Goal: Task Accomplishment & Management: Use online tool/utility

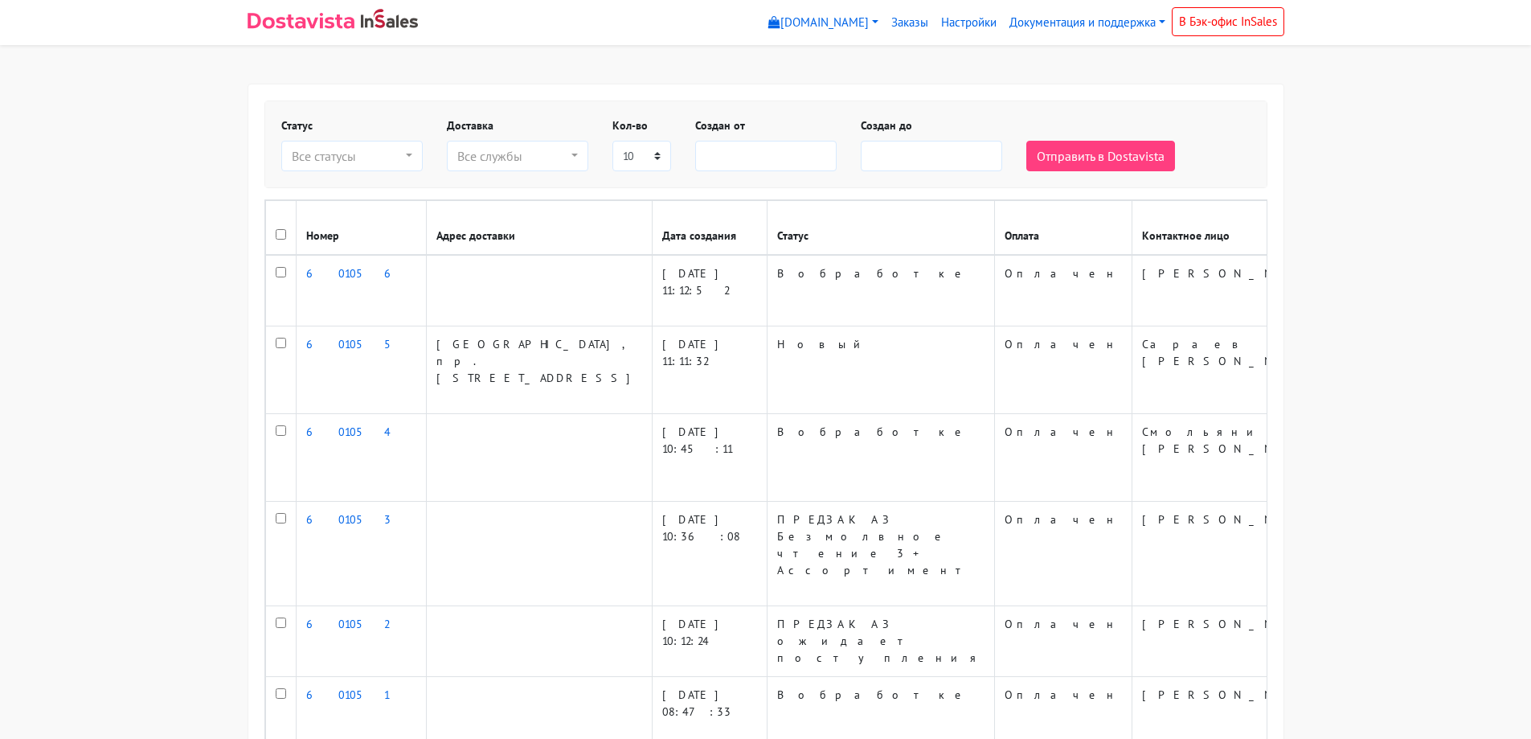
select select
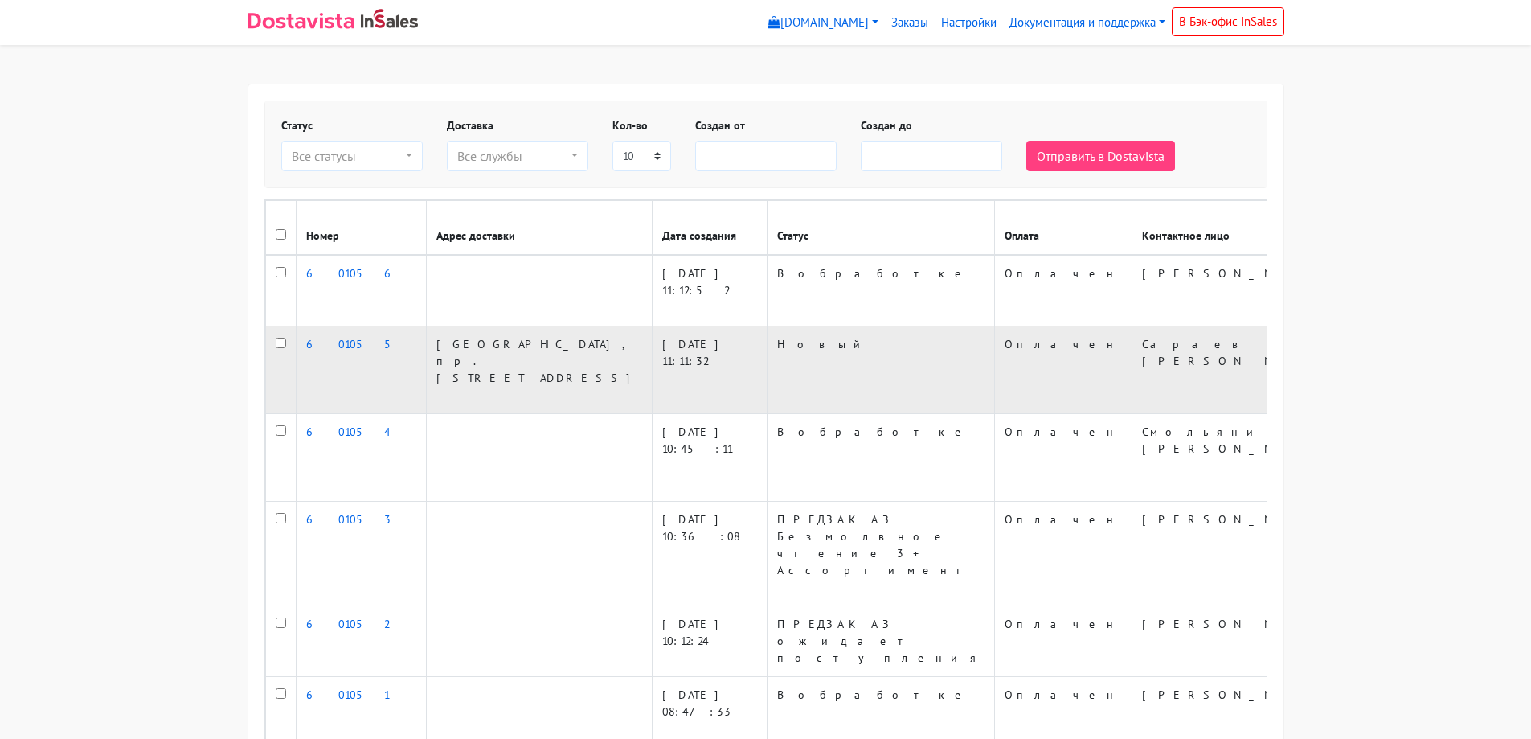
click at [279, 347] on input "checkbox" at bounding box center [281, 343] width 10 height 10
checkbox input "true"
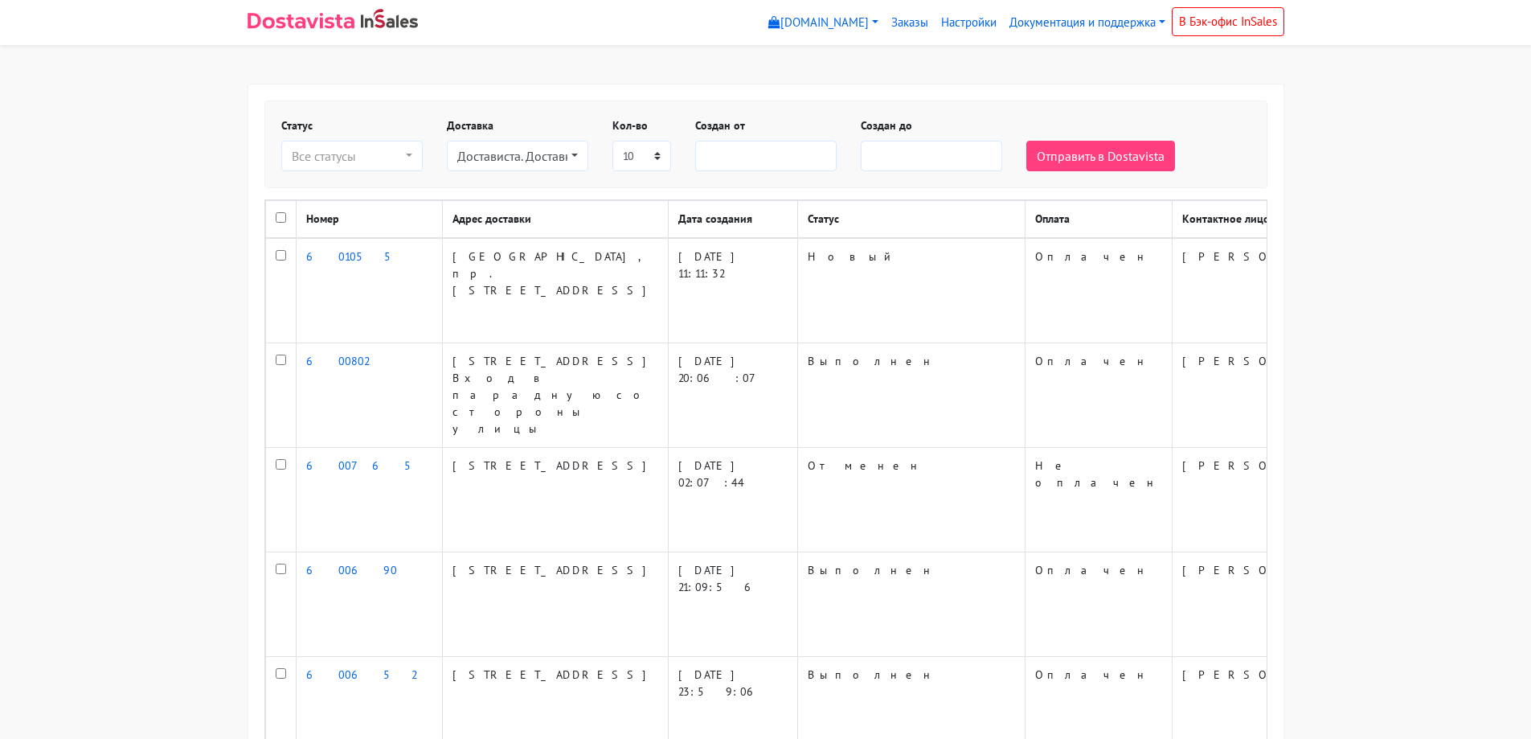
select select
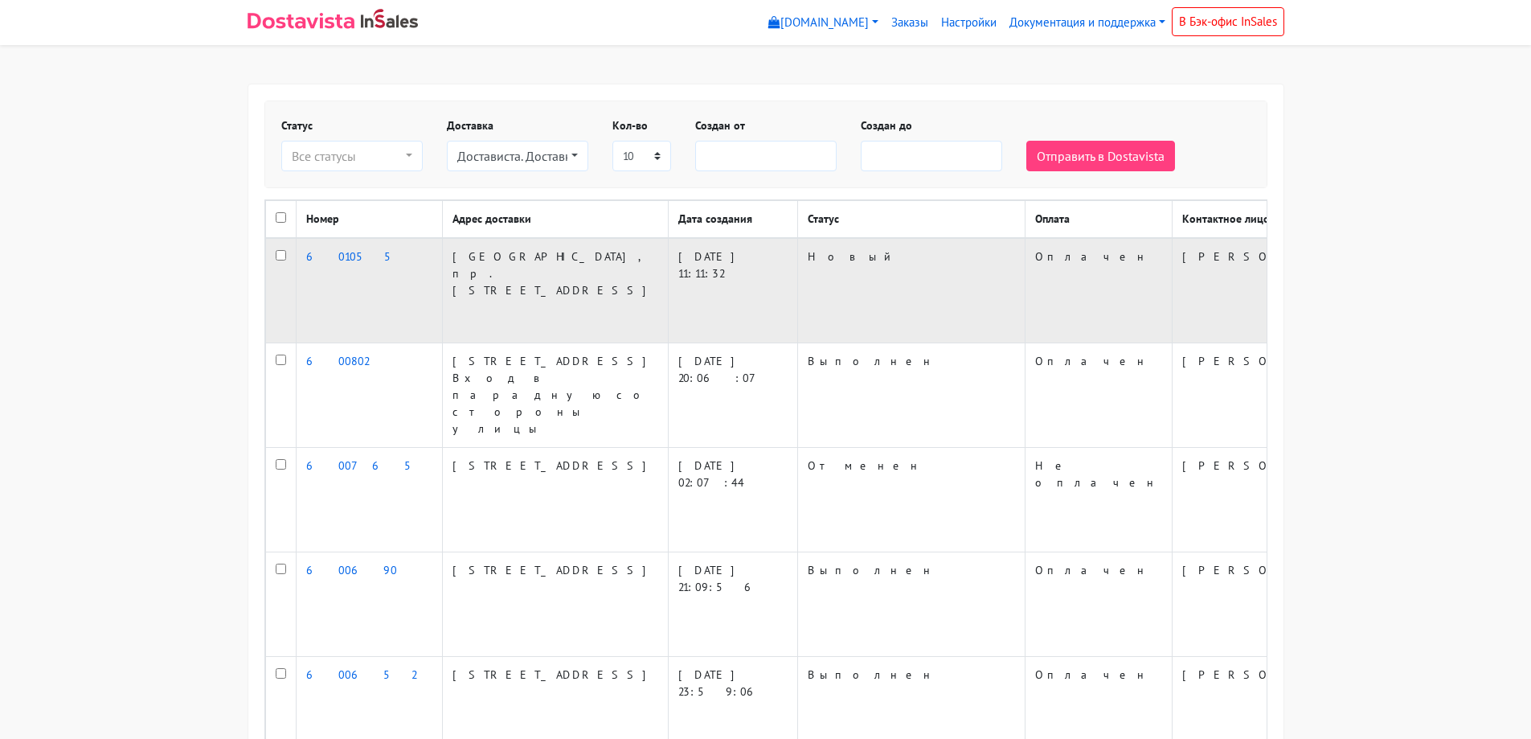
click at [281, 260] on input "checkbox" at bounding box center [281, 255] width 10 height 10
checkbox input "true"
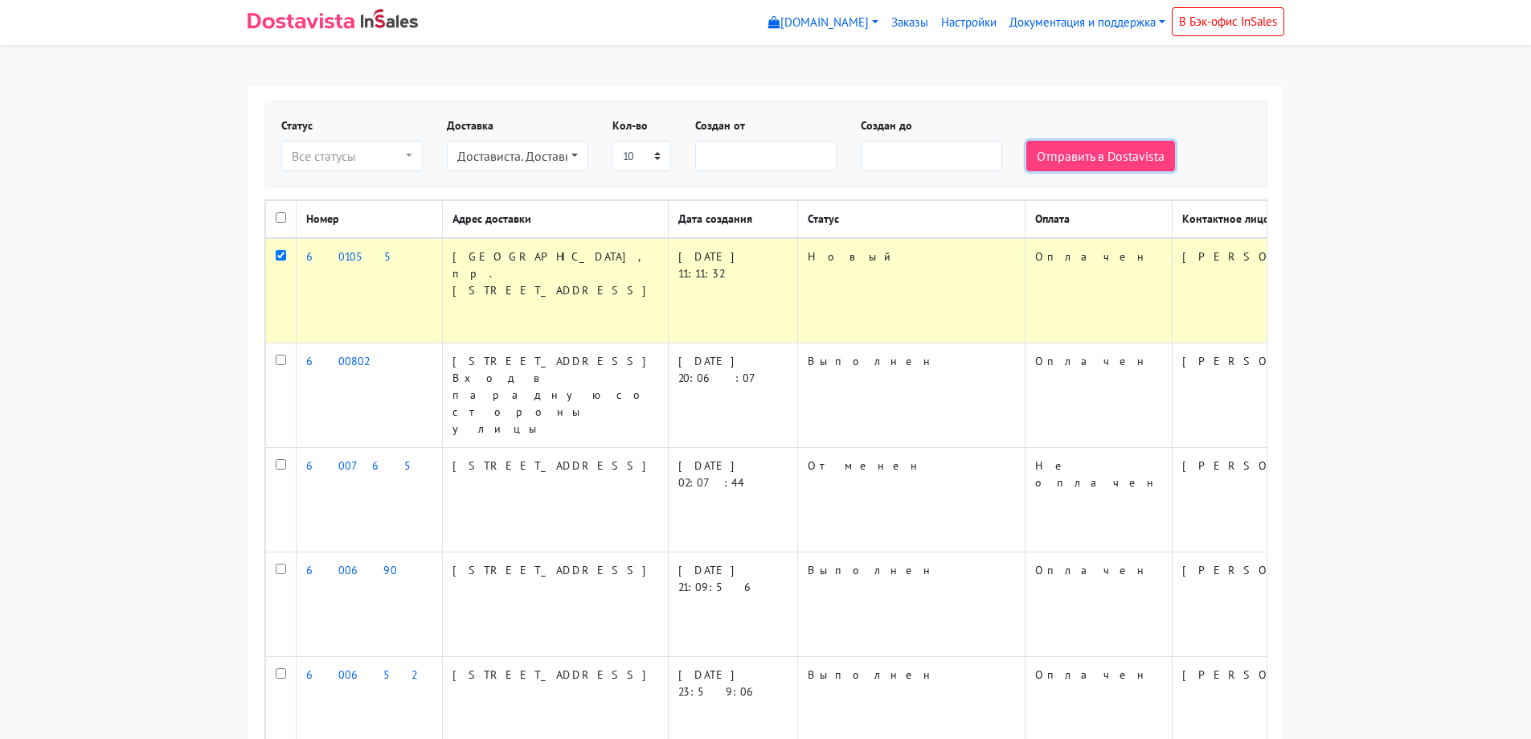
click at [1117, 146] on button "Отправить в Dostavista" at bounding box center [1101, 156] width 149 height 31
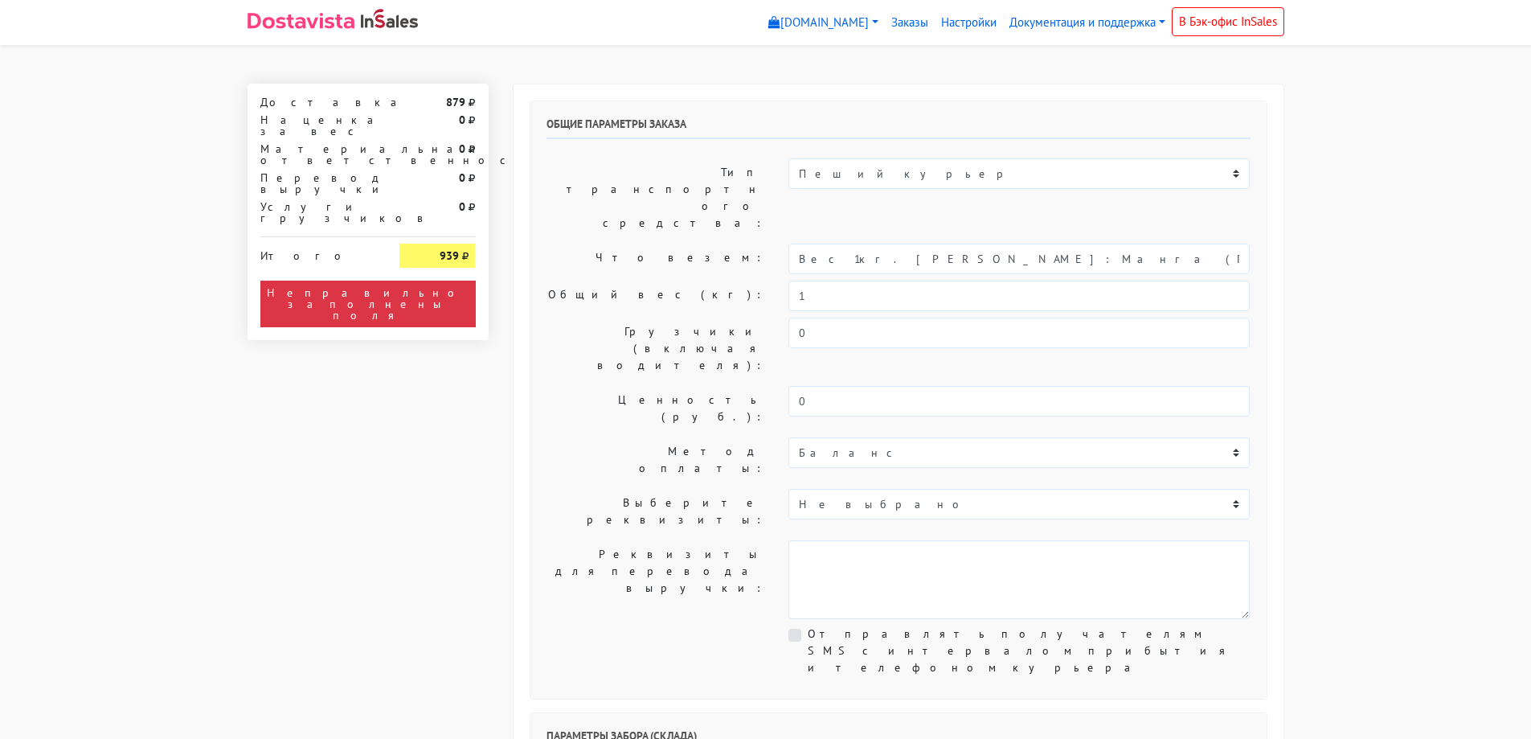
select select "12:00"
drag, startPoint x: 1065, startPoint y: 216, endPoint x: 841, endPoint y: 221, distance: 224.3
click at [841, 244] on input "Вес 1кг. MiSide - МиСайд: Манга (Гача Издание)" at bounding box center [1019, 259] width 461 height 31
type input "Вес 1кг."
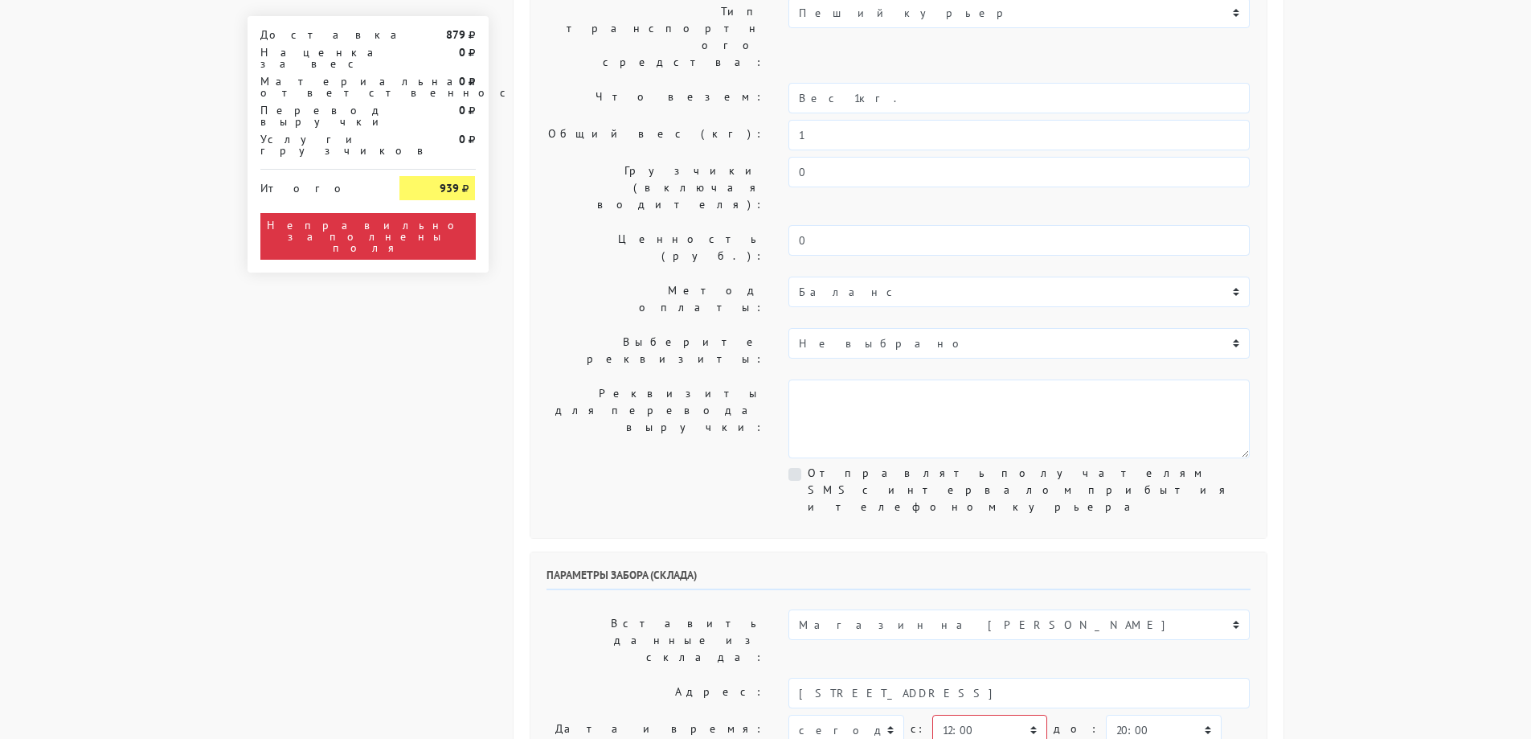
scroll to position [241, 0]
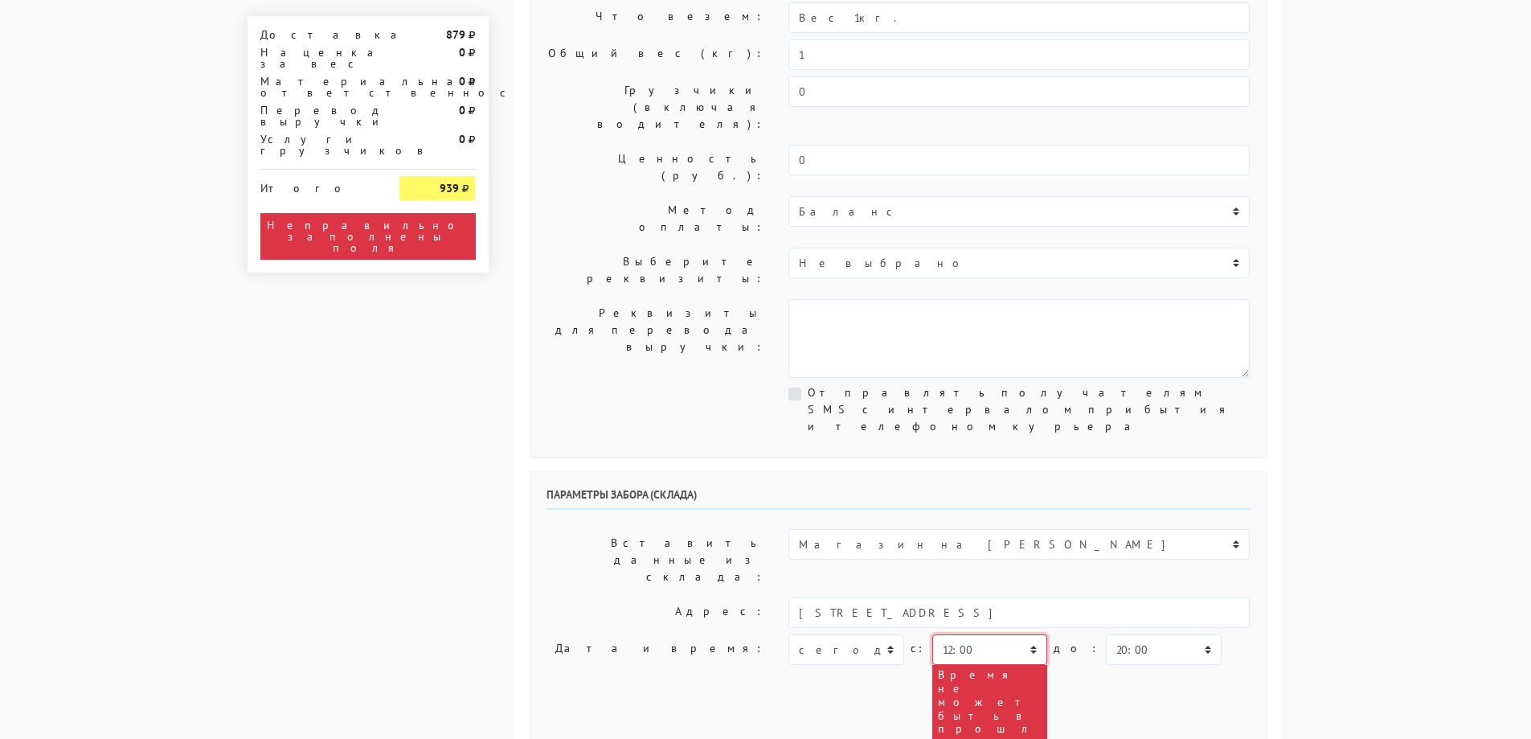
click at [969, 634] on select "00:00 00:30 01:00 01:30 02:00 02:30 03:00 03:30 04:00 04:30 05:00 05:30 06:00 0…" at bounding box center [990, 649] width 115 height 31
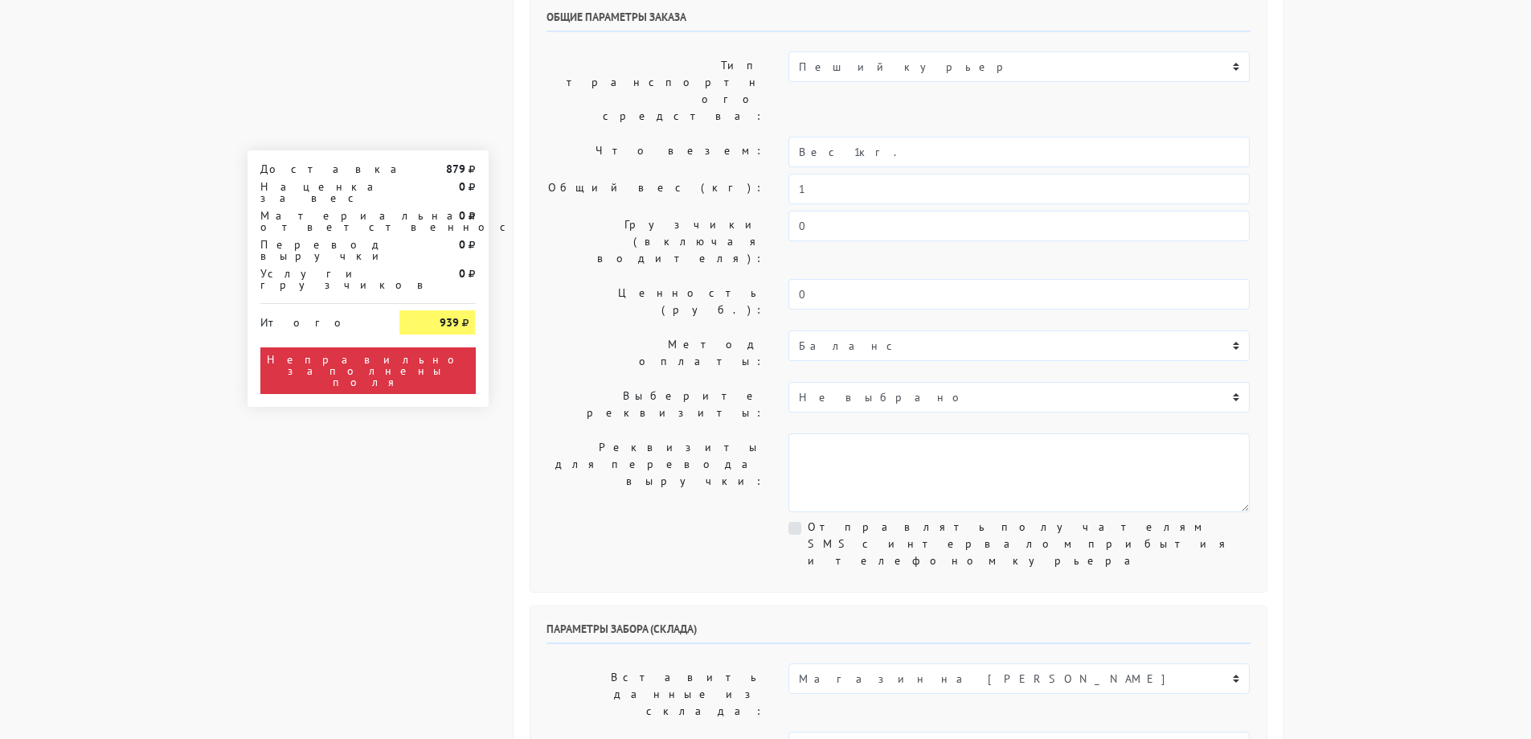
scroll to position [0, 0]
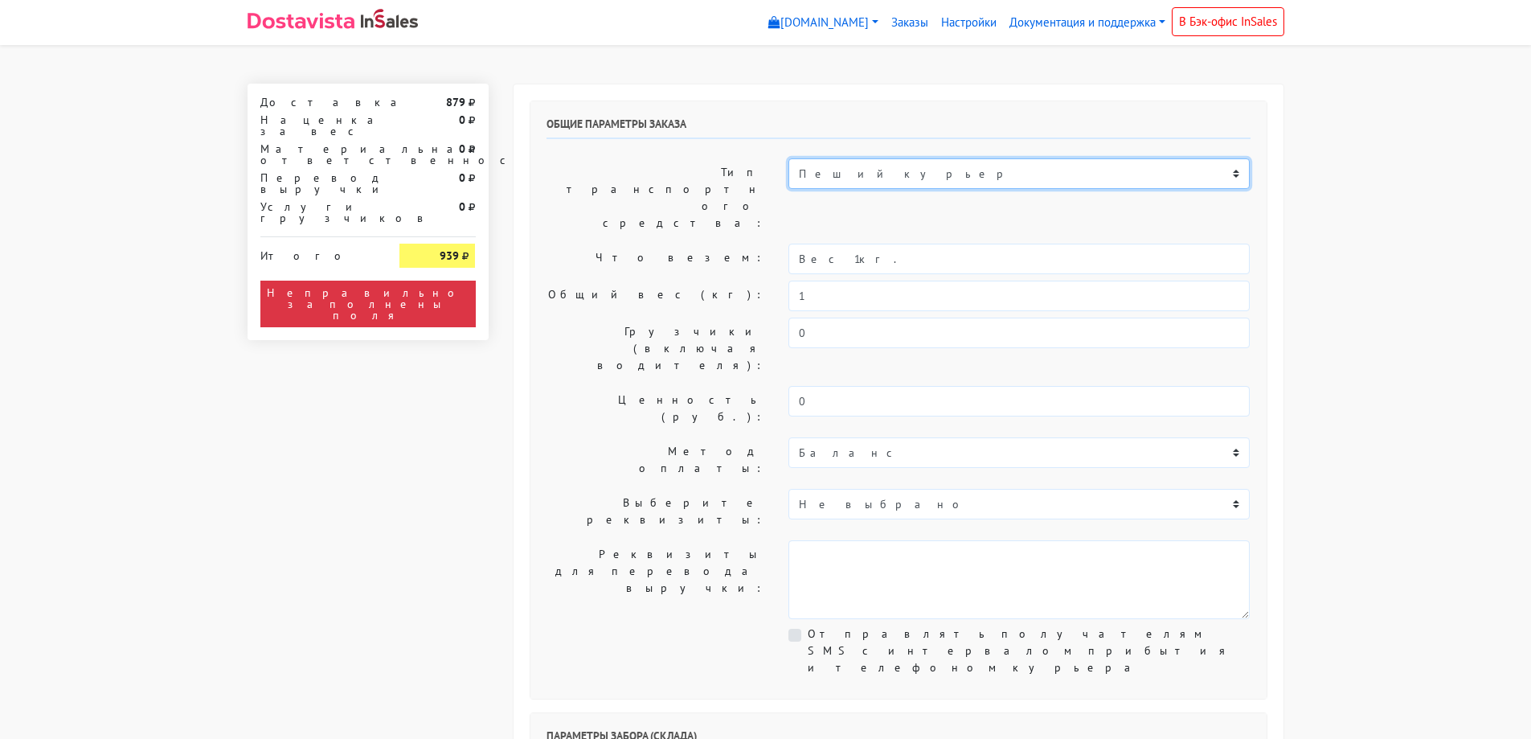
click at [854, 184] on select "Пеший курьер Легковой автомобиль Каблук (до 700 кг) Микроавтобус / портер (до 1…" at bounding box center [1019, 173] width 461 height 31
click at [789, 158] on select "Пеший курьер Легковой автомобиль Каблук (до 700 кг) Микроавтобус / портер (до 1…" at bounding box center [1019, 173] width 461 height 31
click at [850, 172] on select "Пеший курьер Легковой автомобиль Каблук (до 700 кг) Микроавтобус / портер (до 1…" at bounding box center [1019, 173] width 461 height 31
select select "6"
click at [789, 158] on select "Пеший курьер Легковой автомобиль Каблук (до 700 кг) Микроавтобус / портер (до 1…" at bounding box center [1019, 173] width 461 height 31
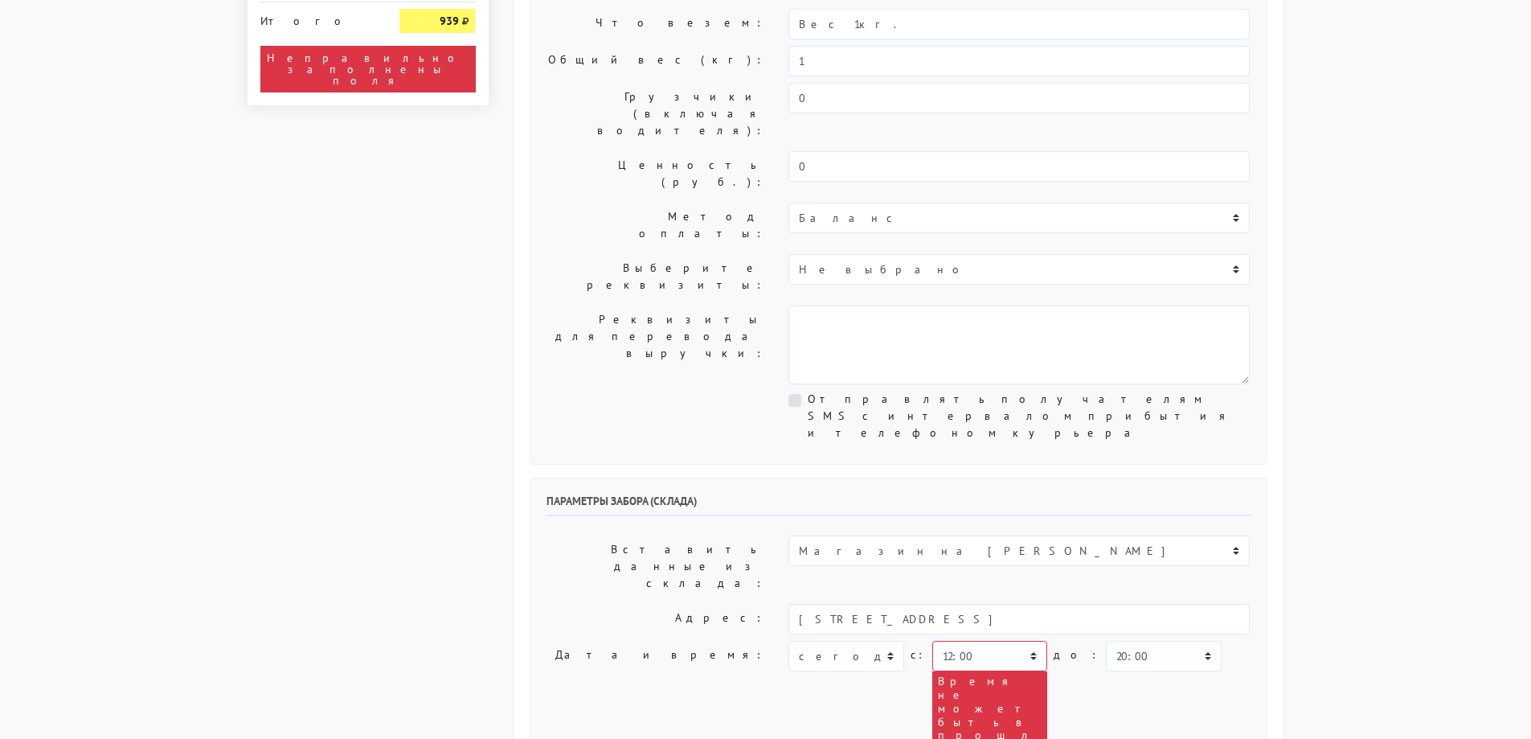
scroll to position [241, 0]
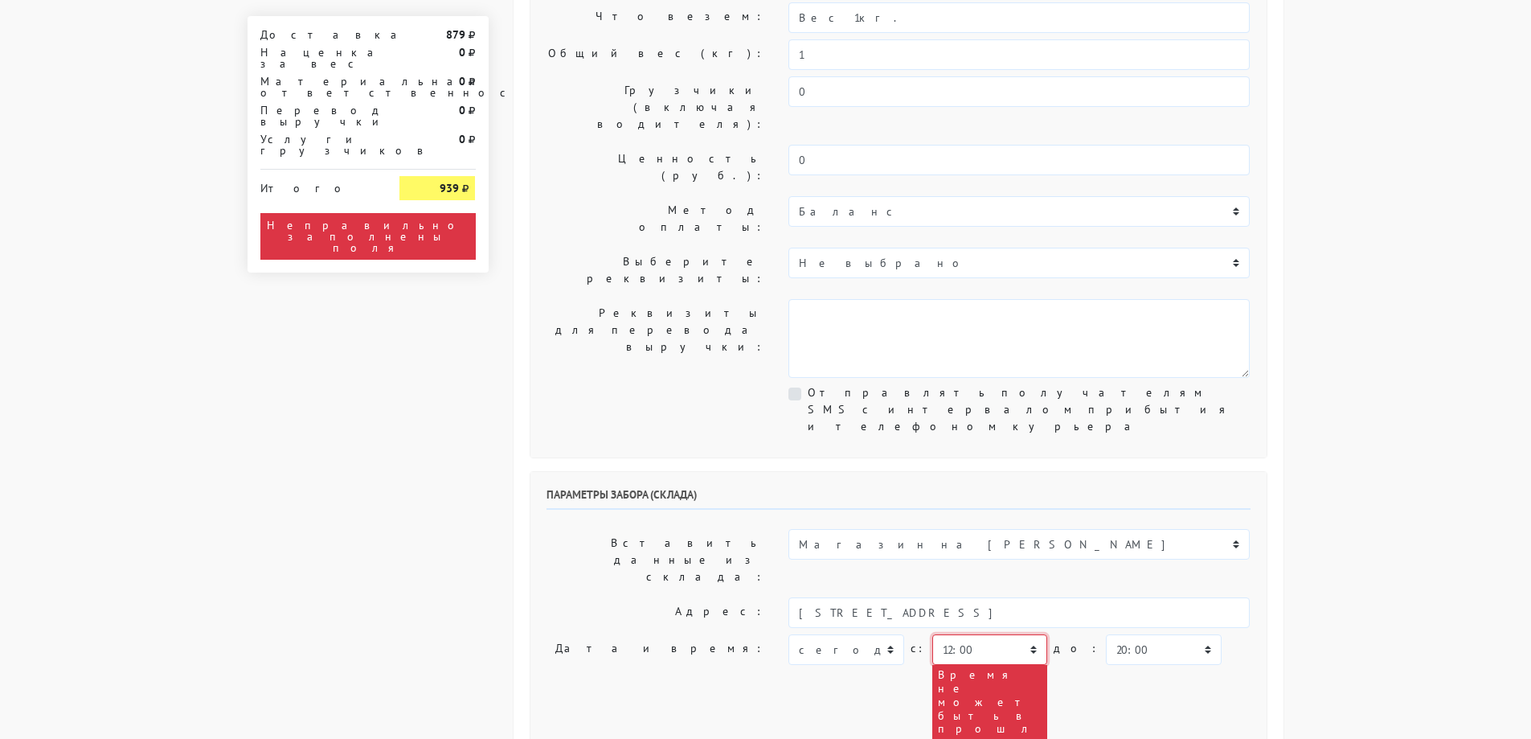
click at [976, 634] on select "00:00 00:30 01:00 01:30 02:00 02:30 03:00 03:30 04:00 04:30 05:00 05:30 06:00 0…" at bounding box center [990, 649] width 115 height 31
select select "13:30"
click at [933, 634] on select "00:00 00:30 01:00 01:30 02:00 02:30 03:00 03:30 04:00 04:30 05:00 05:30 06:00 0…" at bounding box center [990, 649] width 115 height 31
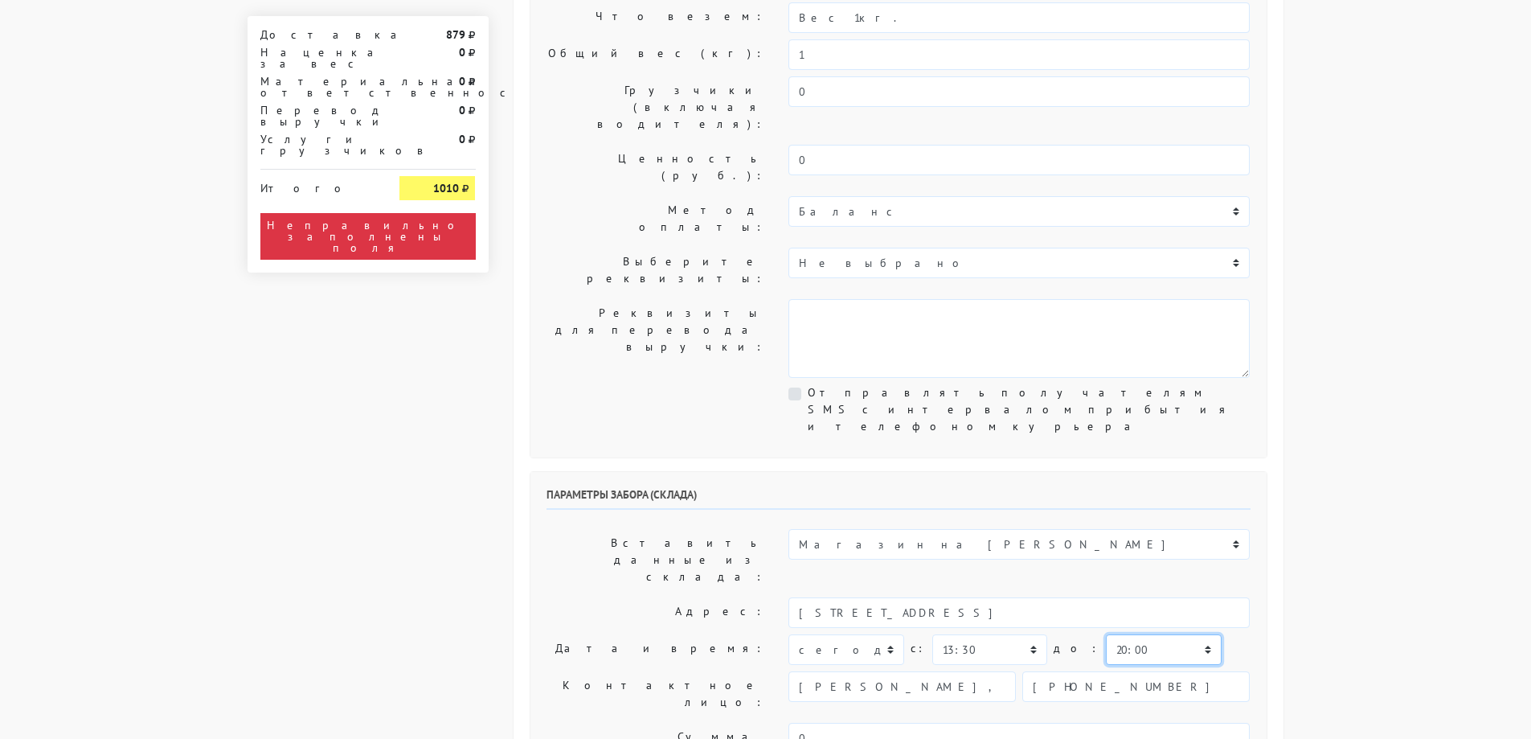
click at [1117, 634] on select "00:00 00:30 01:00 01:30 02:00 02:30 03:00 03:30 04:00 04:30 05:00 05:30 06:00 0…" at bounding box center [1163, 649] width 115 height 31
select select "14:30"
click at [1106, 634] on select "00:00 00:30 01:00 01:30 02:00 02:30 03:00 03:30 04:00 04:30 05:00 05:30 06:00 0…" at bounding box center [1163, 649] width 115 height 31
click at [1429, 437] on body "myshop-tx960.myinsales.ru myshop-tx960.myinsales.ru Выйти Заказы Настройки 879" at bounding box center [765, 742] width 1531 height 1967
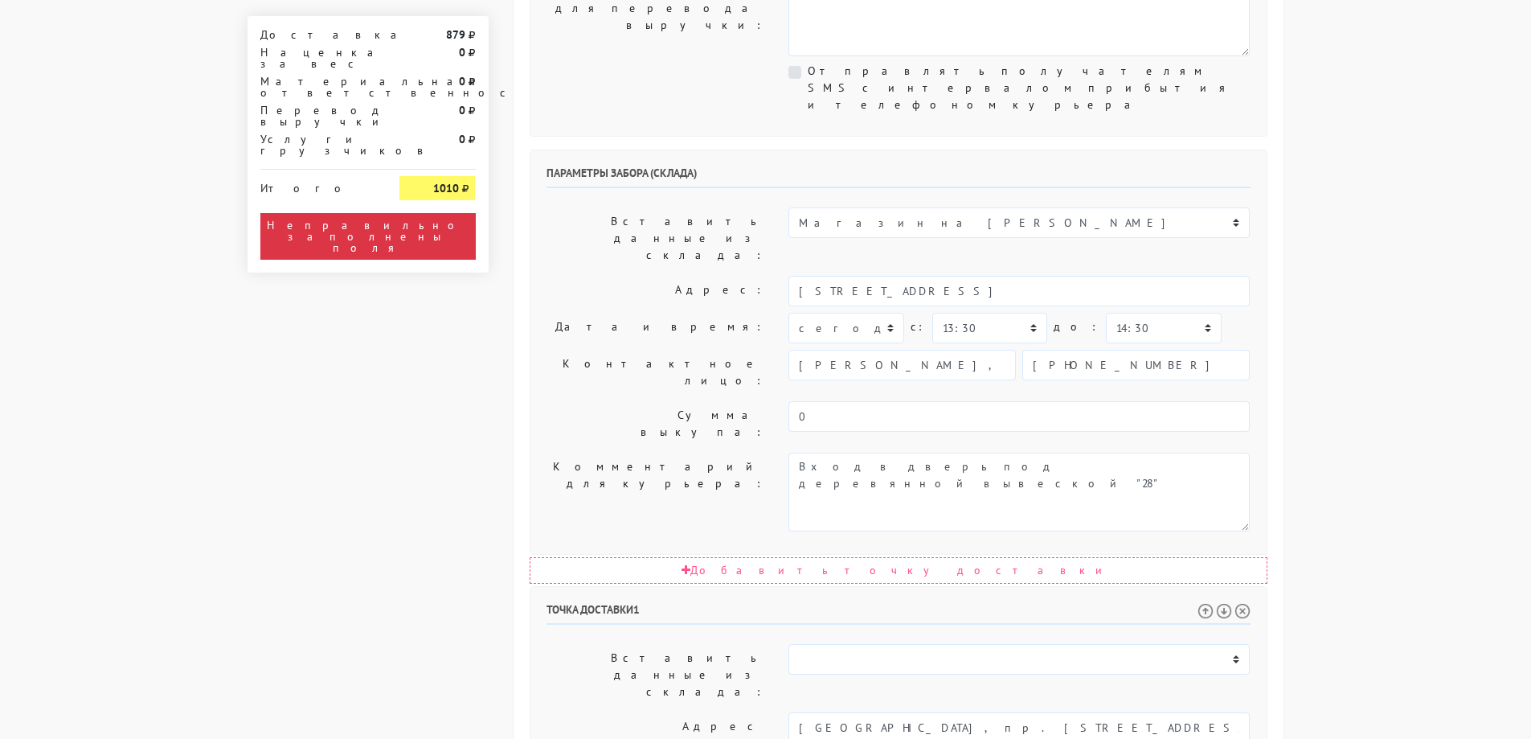
scroll to position [643, 0]
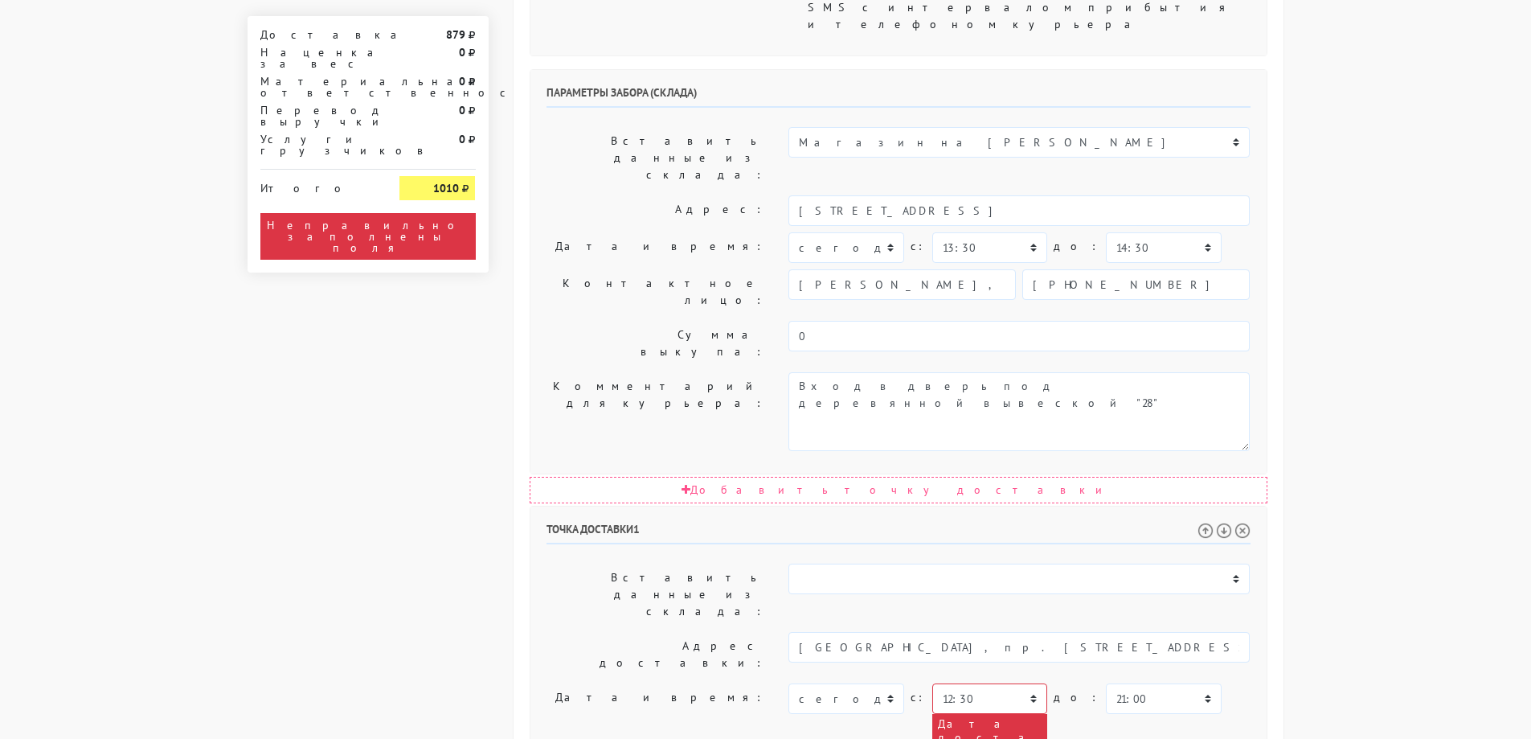
drag, startPoint x: 1052, startPoint y: 582, endPoint x: 510, endPoint y: 571, distance: 541.9
click at [510, 574] on div "Общие параметры заказа Тип транспортного средства: Пеший курьер Легковой автомо…" at bounding box center [899, 382] width 796 height 1884
click at [953, 683] on select "00:00 00:30 01:00 01:30 02:00 02:30 03:00 03:30 04:00 04:30 05:00 05:30 06:00 0…" at bounding box center [990, 698] width 115 height 31
select select "15:00"
click at [933, 683] on select "00:00 00:30 01:00 01:30 02:00 02:30 03:00 03:30 04:00 04:30 05:00 05:30 06:00 0…" at bounding box center [990, 698] width 115 height 31
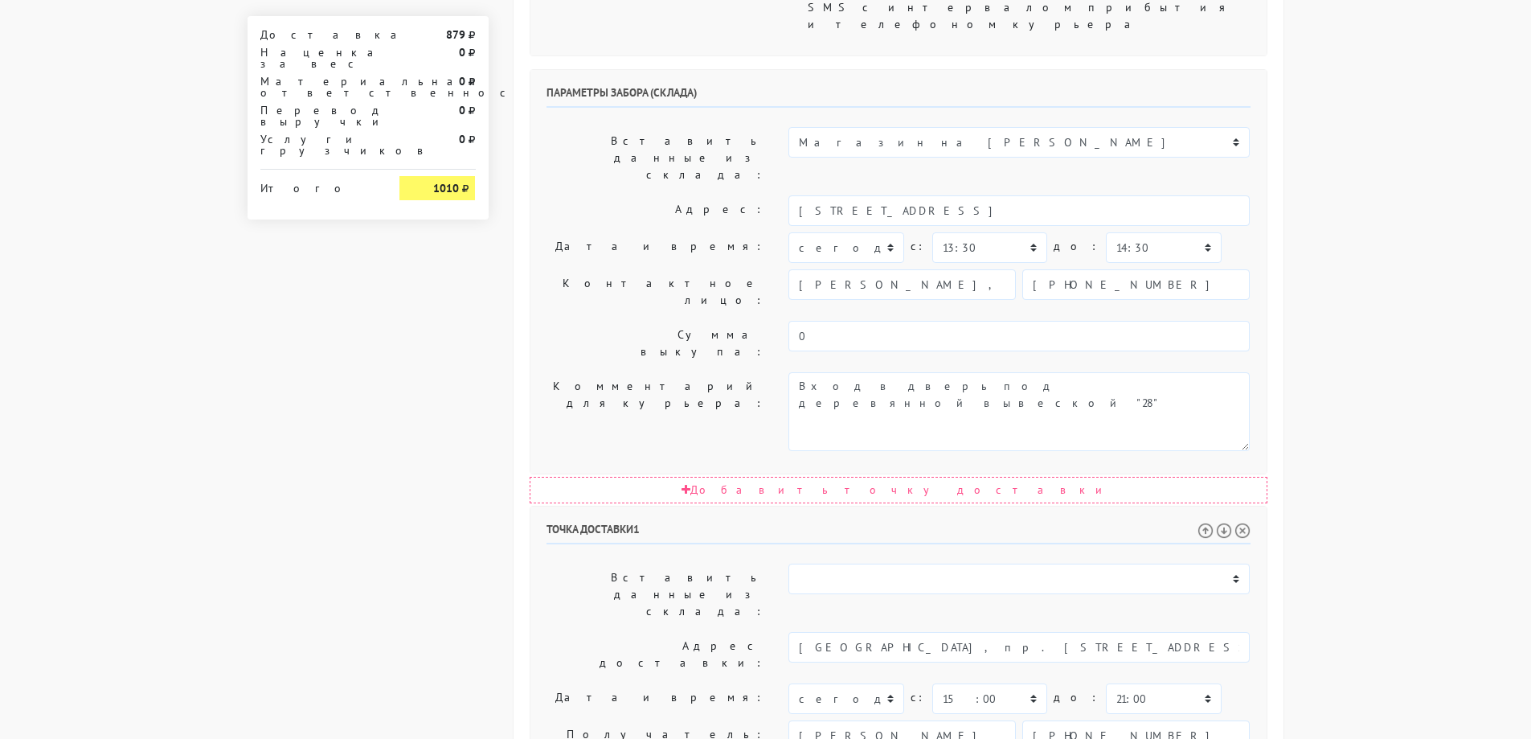
click at [1410, 447] on body "myshop-tx960.myinsales.ru myshop-tx960.myinsales.ru Выйти Заказы Настройки 879" at bounding box center [765, 256] width 1531 height 1799
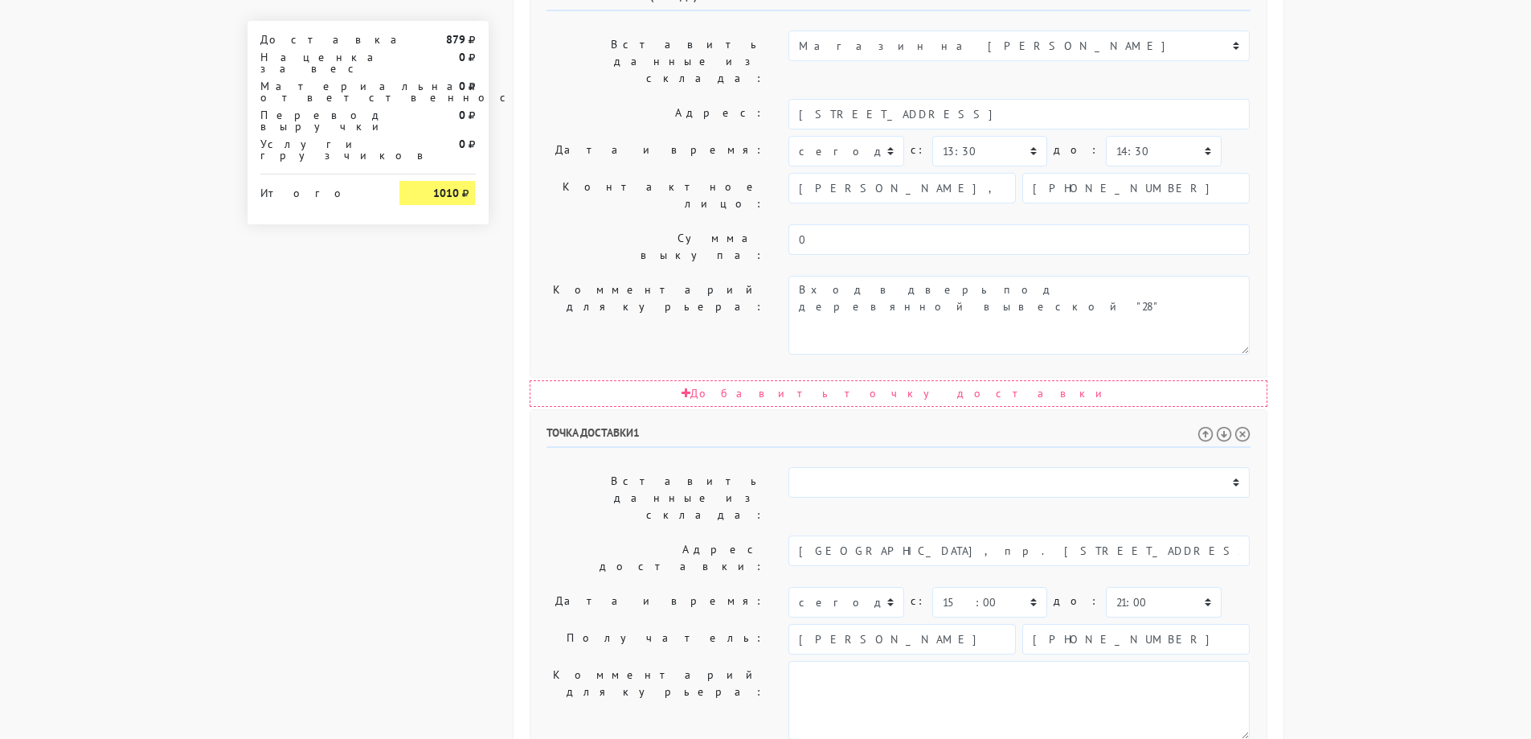
scroll to position [584, 0]
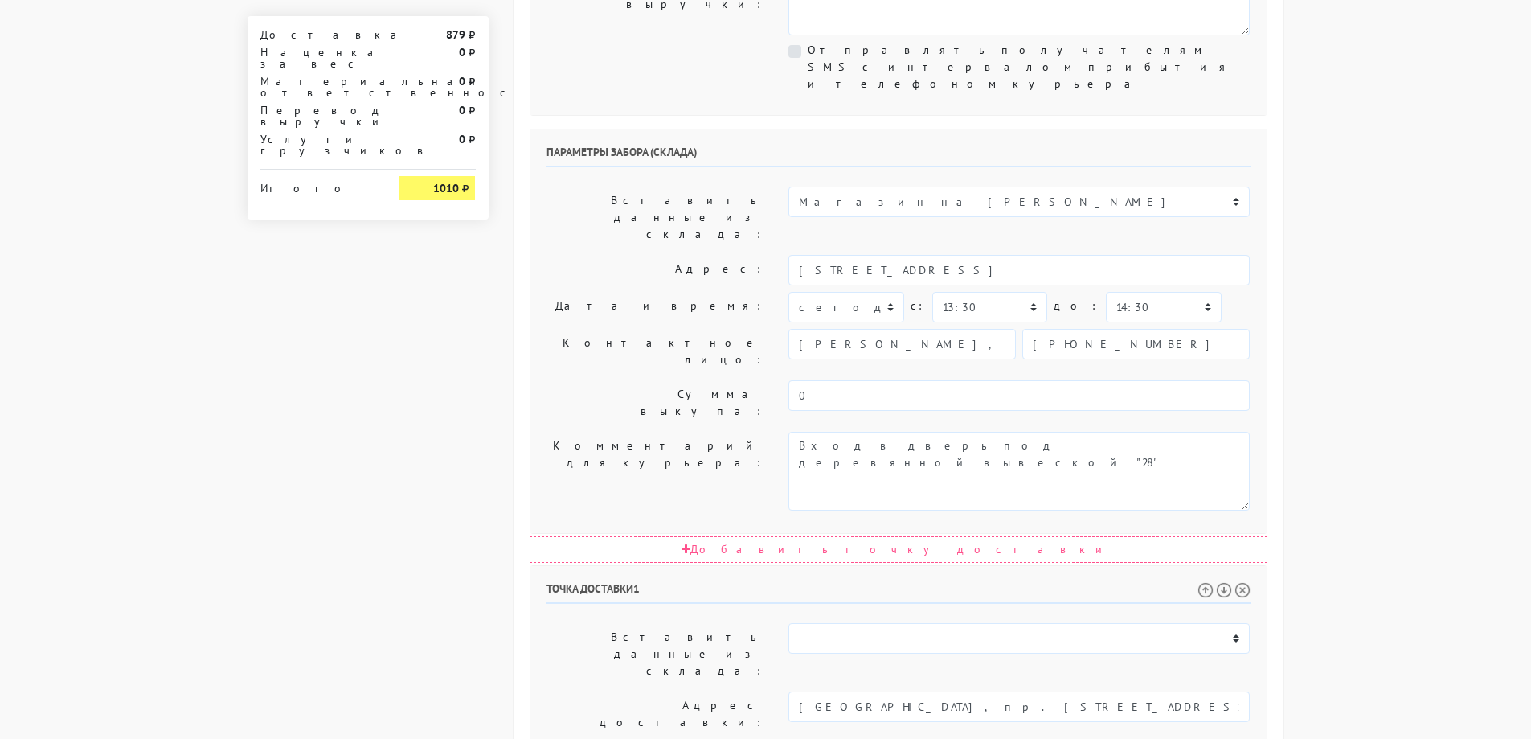
click at [1385, 368] on body "myshop-tx960.myinsales.ru myshop-tx960.myinsales.ru Выйти Заказы Настройки 879" at bounding box center [765, 315] width 1531 height 1799
select select "17:00"
click at [1406, 340] on body "myshop-tx960.myinsales.ru myshop-tx960.myinsales.ru Выйти Заказы Настройки 879" at bounding box center [765, 315] width 1531 height 1799
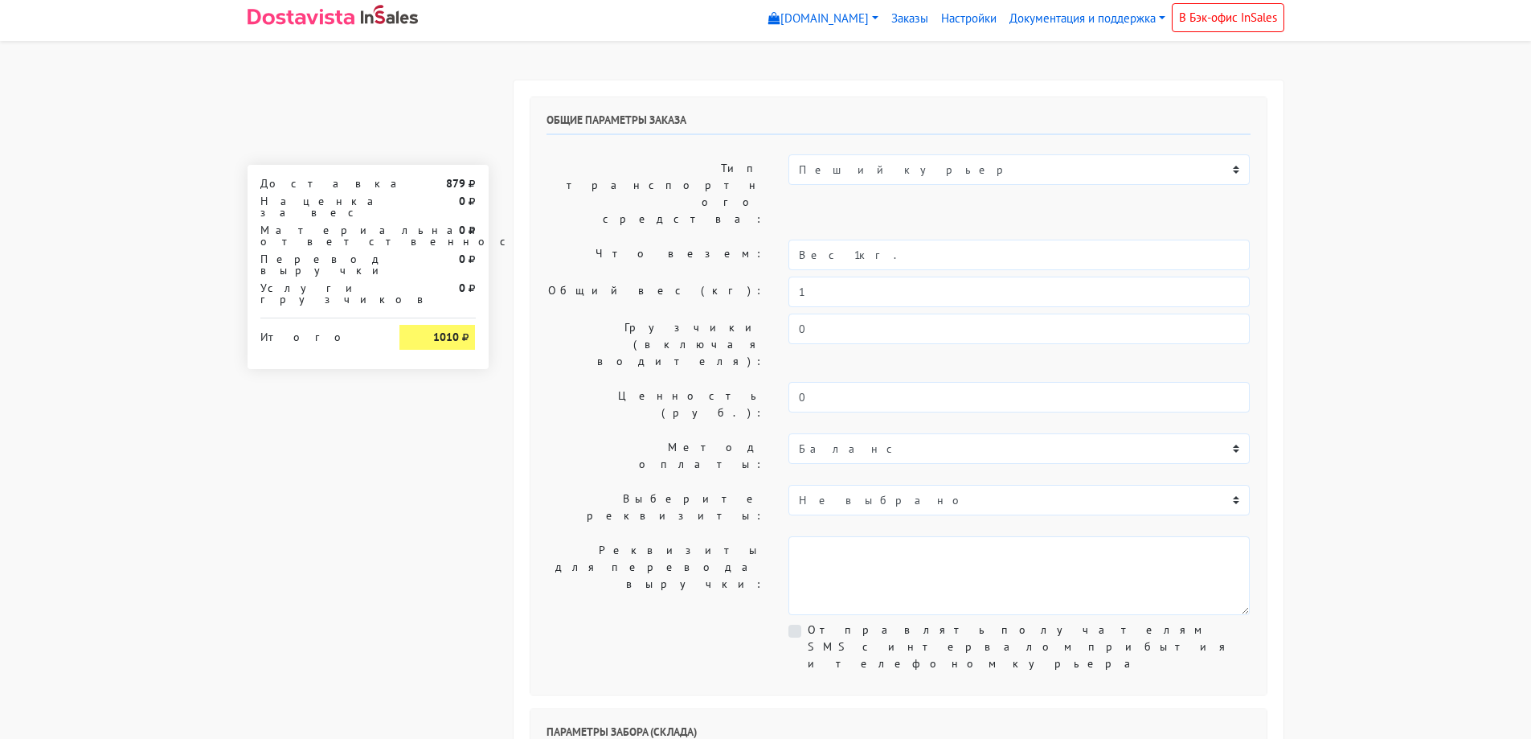
scroll to position [0, 0]
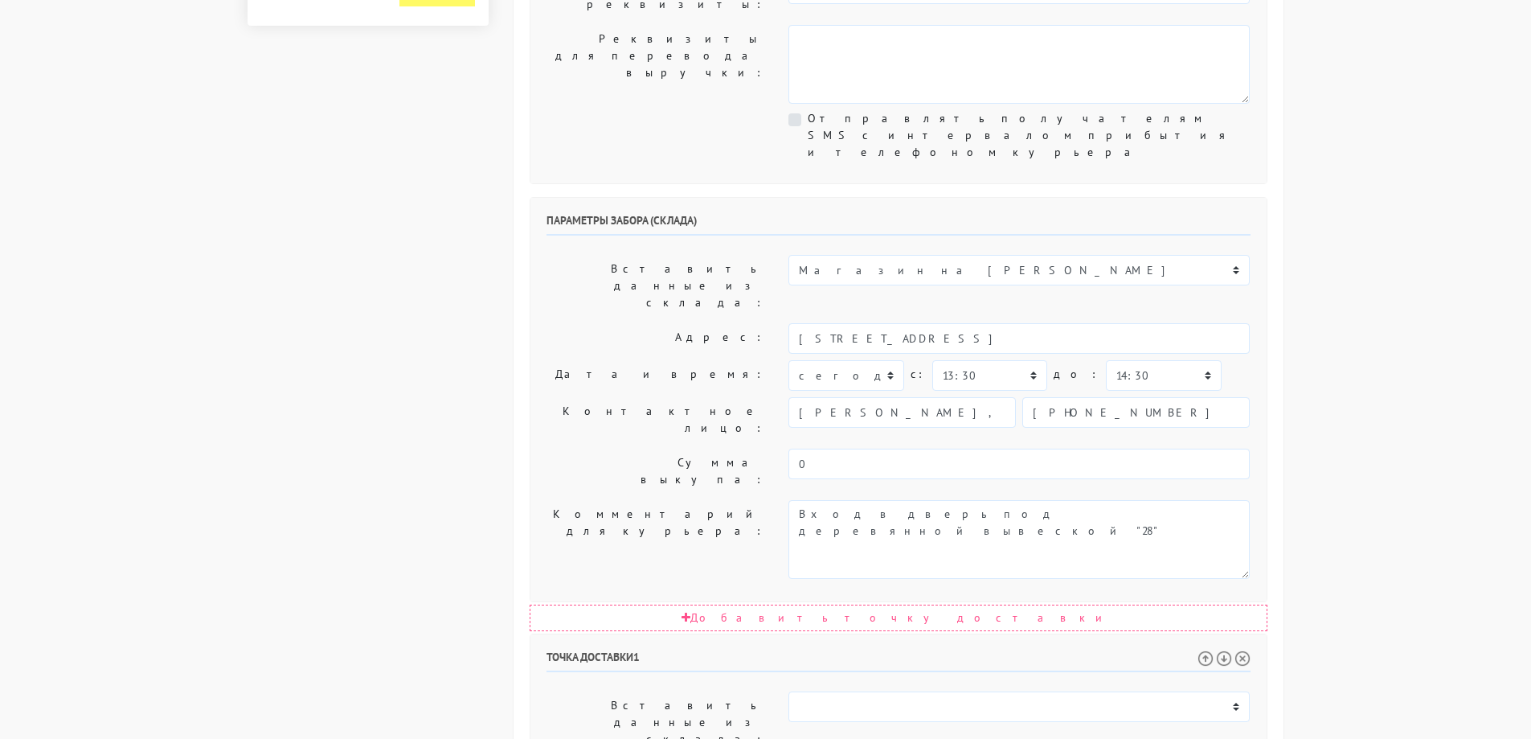
scroll to position [563, 0]
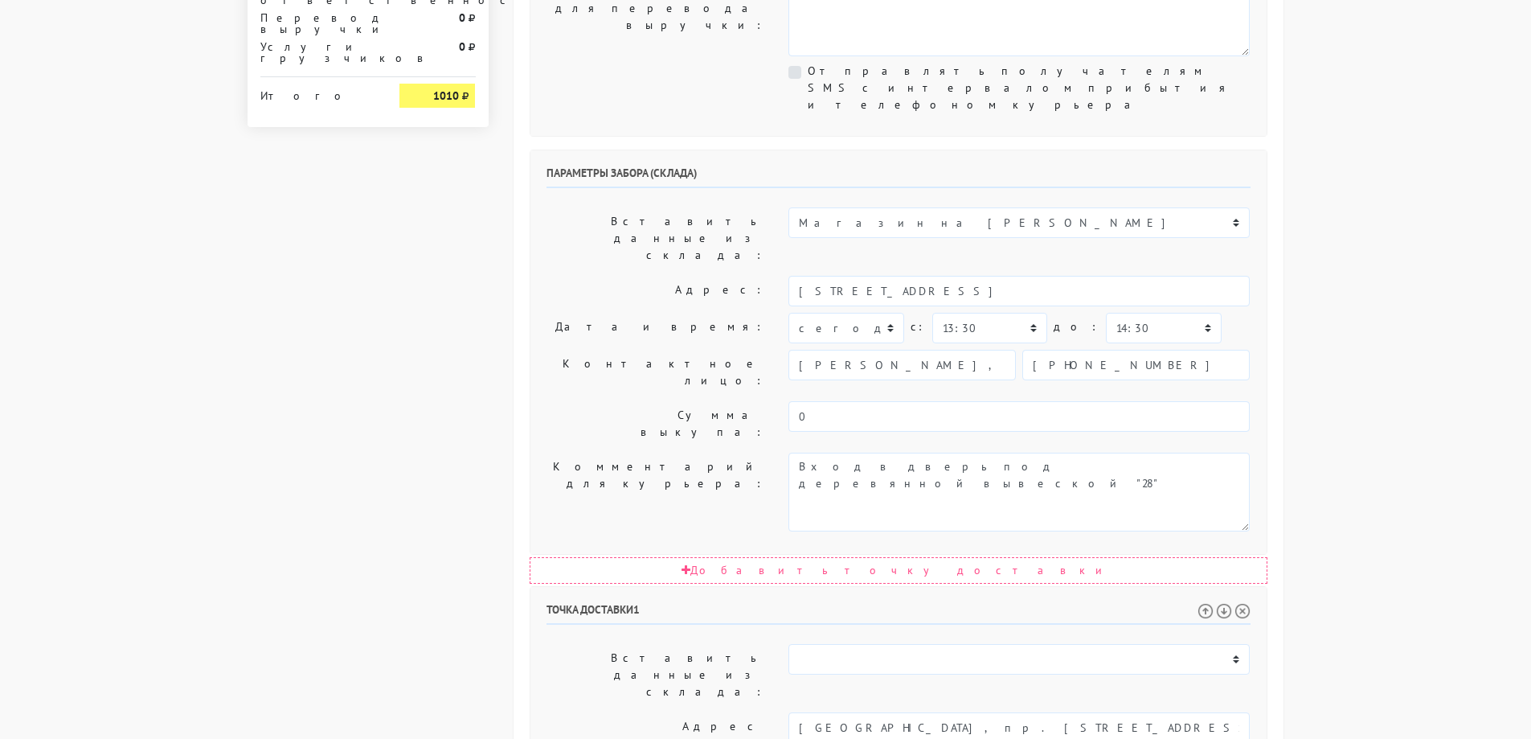
click at [1416, 371] on body "myshop-tx960.myinsales.ru myshop-tx960.myinsales.ru Выйти Заказы Настройки 879" at bounding box center [765, 336] width 1531 height 1799
click at [1394, 346] on body "myshop-tx960.myinsales.ru myshop-tx960.myinsales.ru Выйти Заказы Настройки 879" at bounding box center [765, 336] width 1531 height 1799
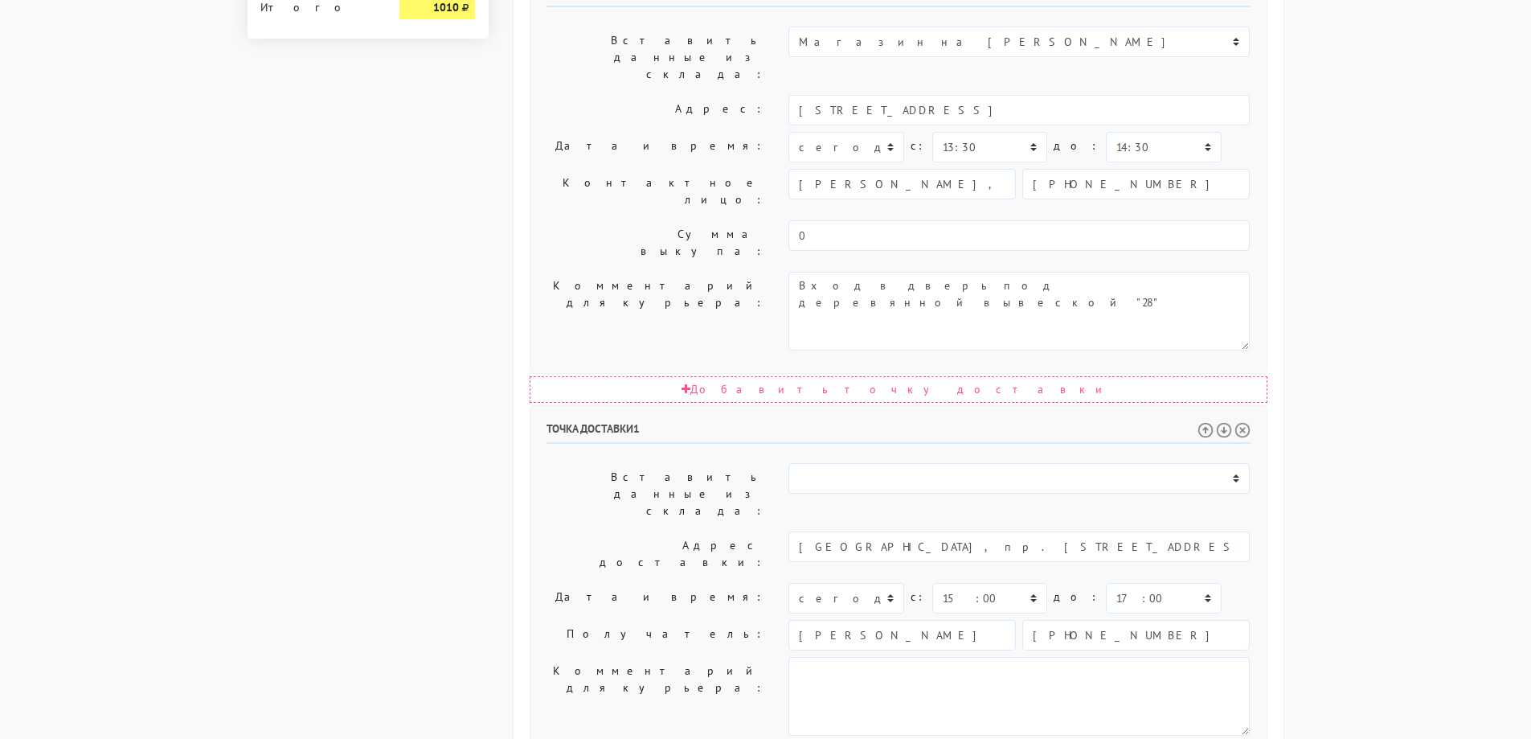
scroll to position [744, 0]
click at [1453, 348] on body "myshop-tx960.myinsales.ru myshop-tx960.myinsales.ru Выйти Заказы Настройки 879" at bounding box center [765, 155] width 1531 height 1799
click at [1447, 359] on body "myshop-tx960.myinsales.ru myshop-tx960.myinsales.ru Выйти Заказы Настройки 879" at bounding box center [765, 155] width 1531 height 1799
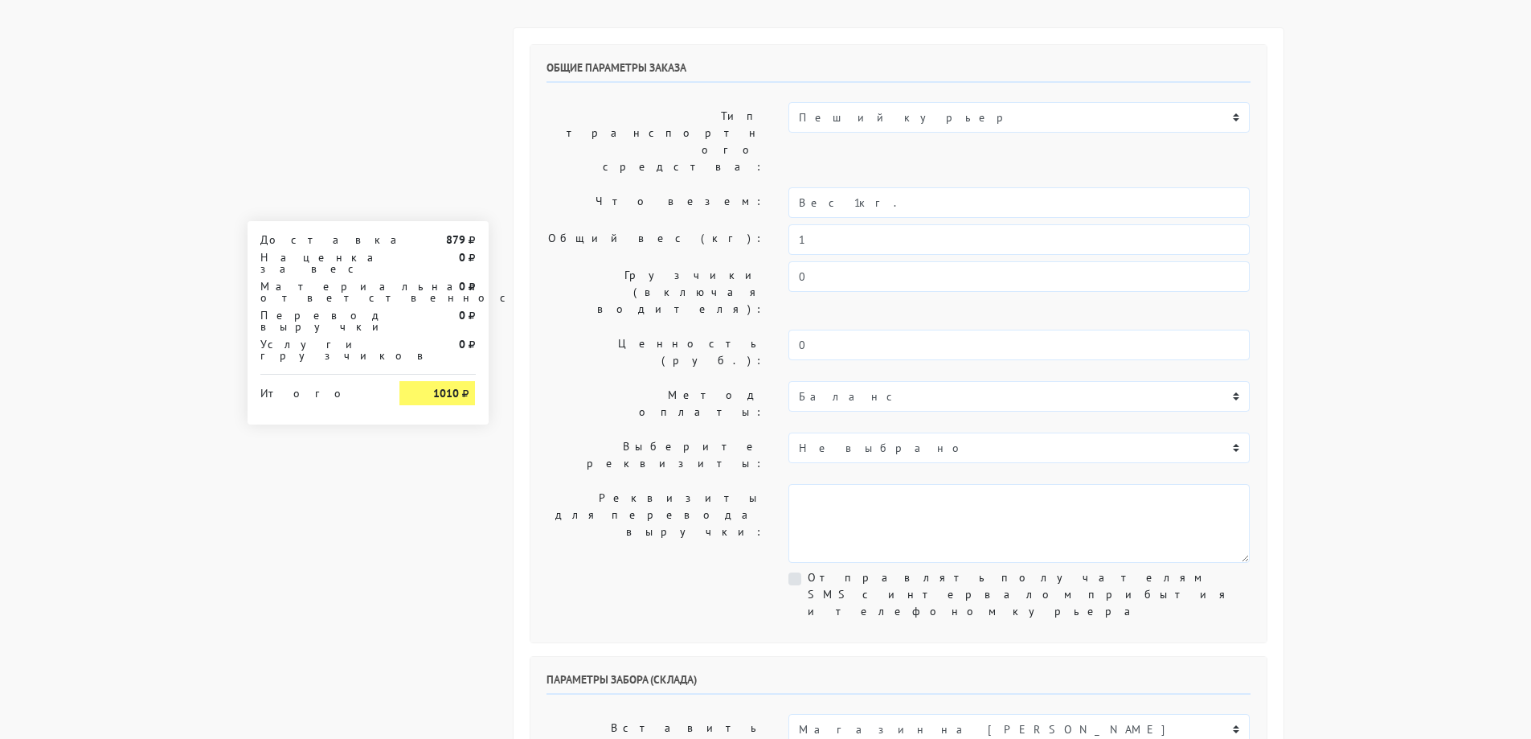
scroll to position [0, 0]
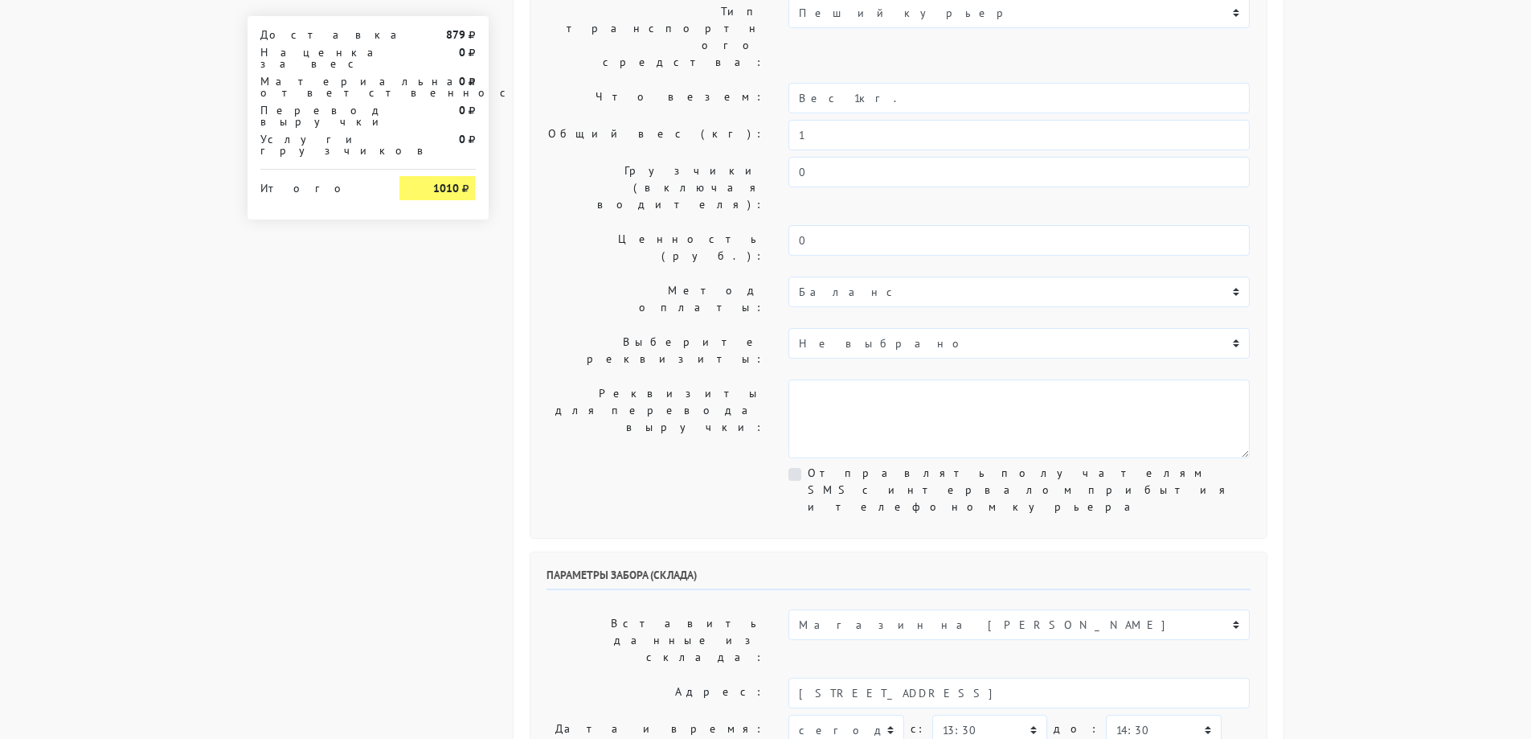
scroll to position [482, 0]
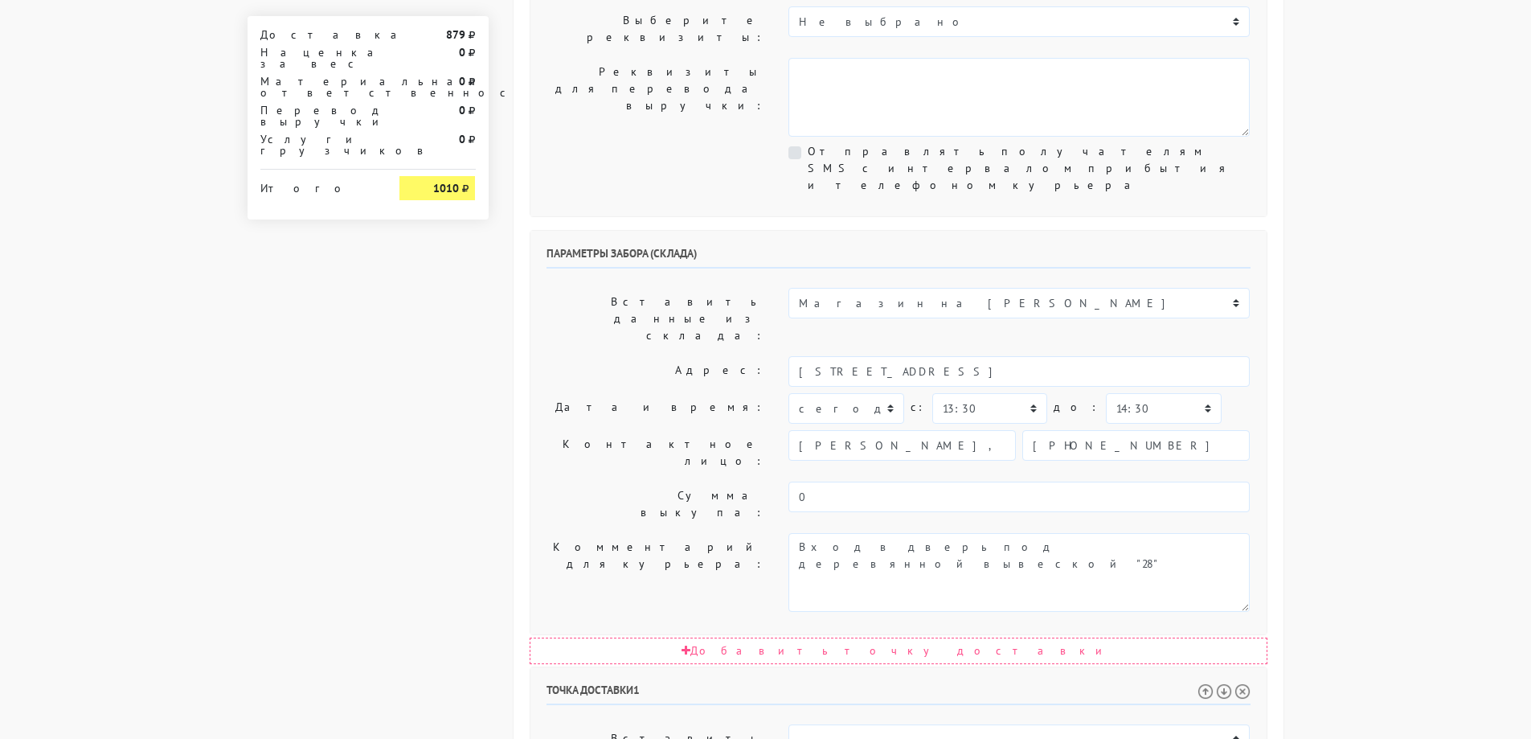
click at [1476, 334] on body "myshop-tx960.myinsales.ru myshop-tx960.myinsales.ru Выйти Заказы Настройки 879" at bounding box center [765, 417] width 1531 height 1799
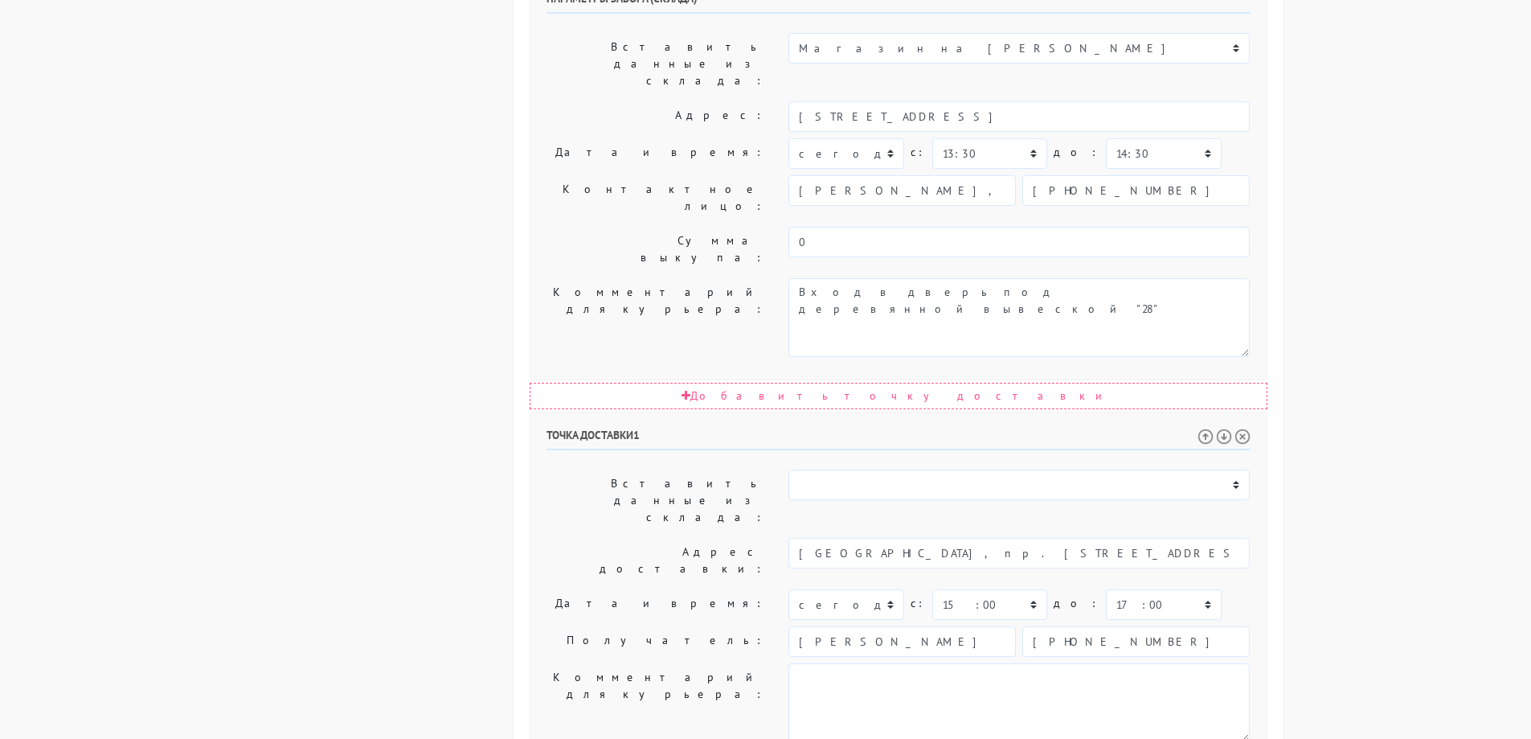
scroll to position [744, 0]
click at [1462, 334] on body "myshop-tx960.myinsales.ru myshop-tx960.myinsales.ru Выйти Заказы Настройки 879" at bounding box center [765, 155] width 1531 height 1799
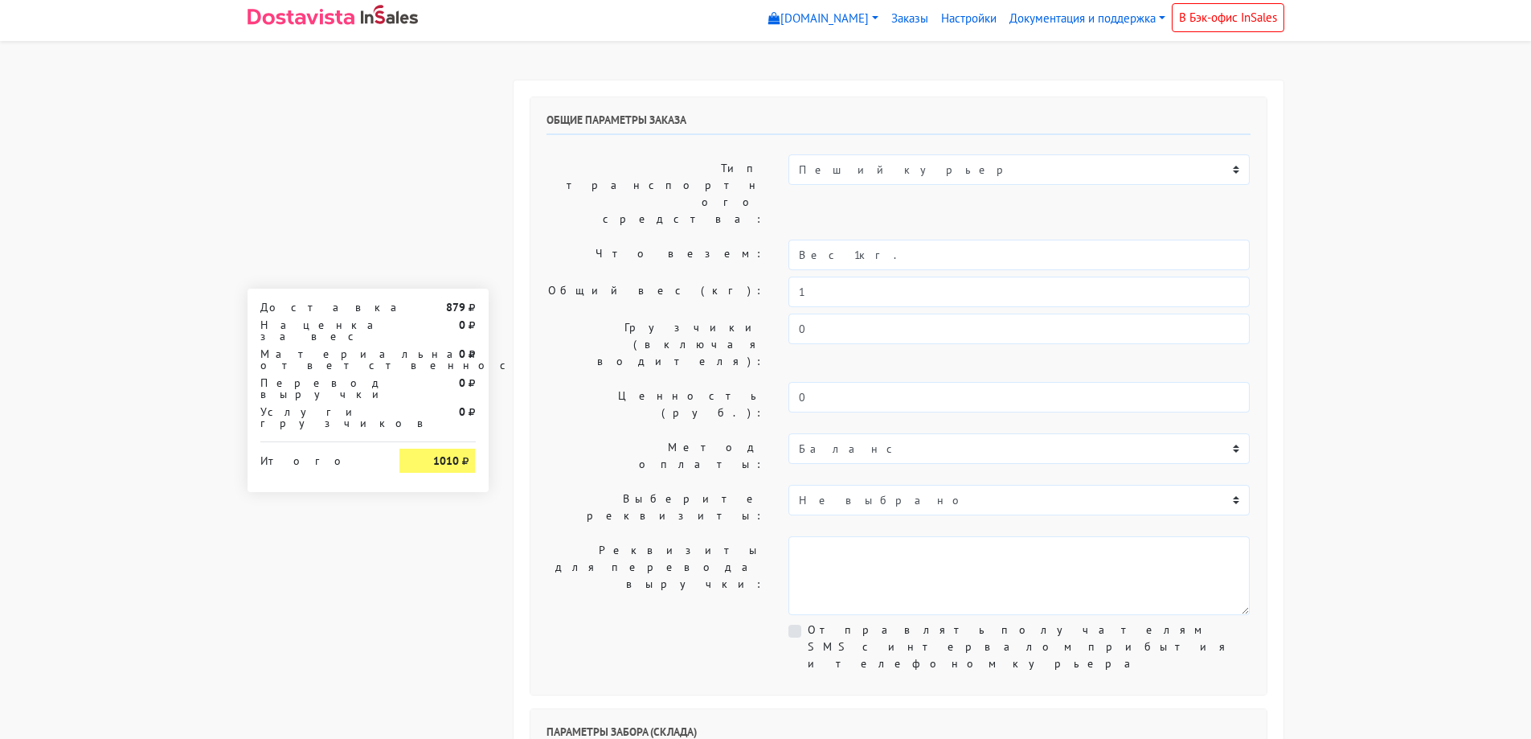
scroll to position [0, 0]
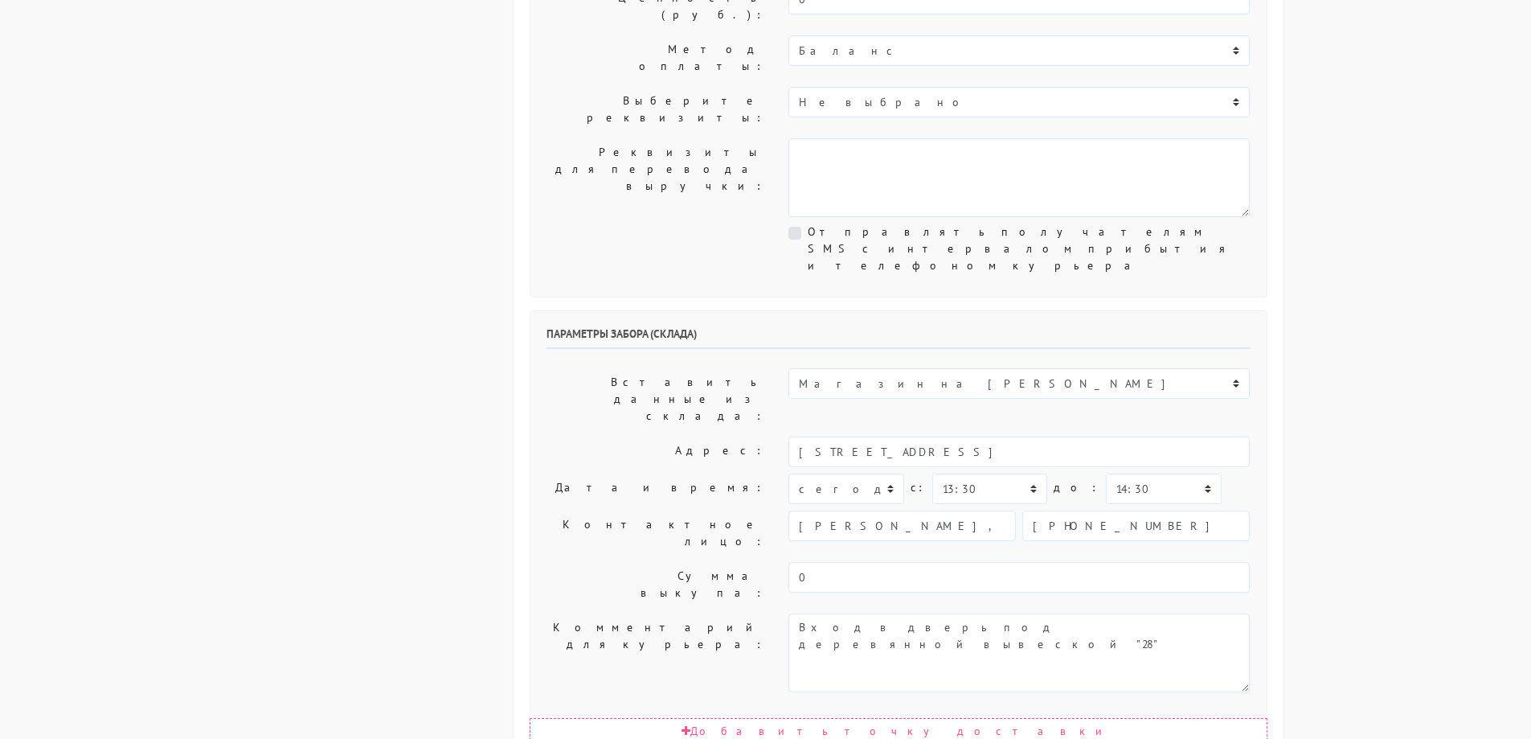
click at [1374, 318] on body "myshop-tx960.myinsales.ru myshop-tx960.myinsales.ru Выйти Заказы Настройки 879" at bounding box center [765, 497] width 1531 height 1799
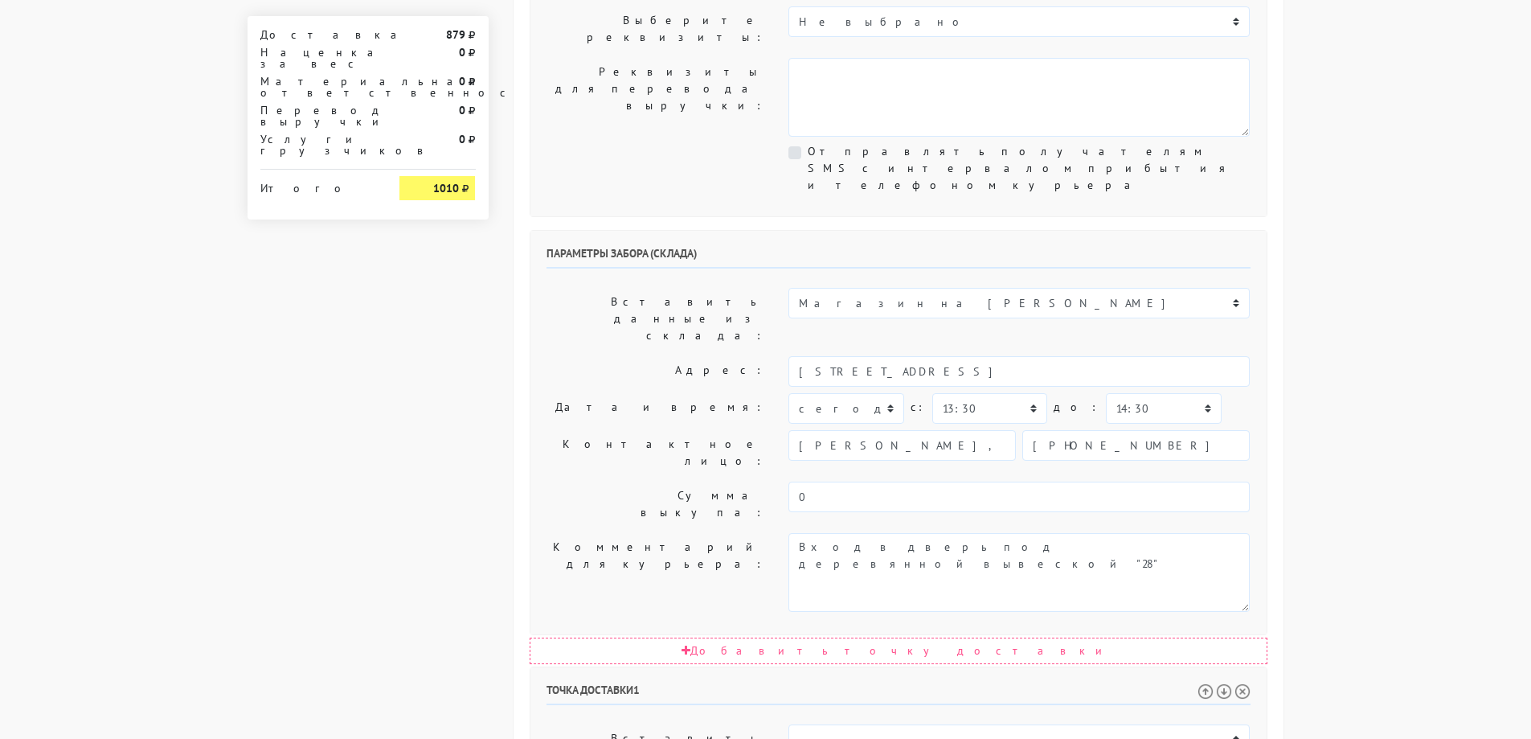
click at [1374, 318] on body "myshop-tx960.myinsales.ru myshop-tx960.myinsales.ru Выйти Заказы Настройки 879" at bounding box center [765, 417] width 1531 height 1799
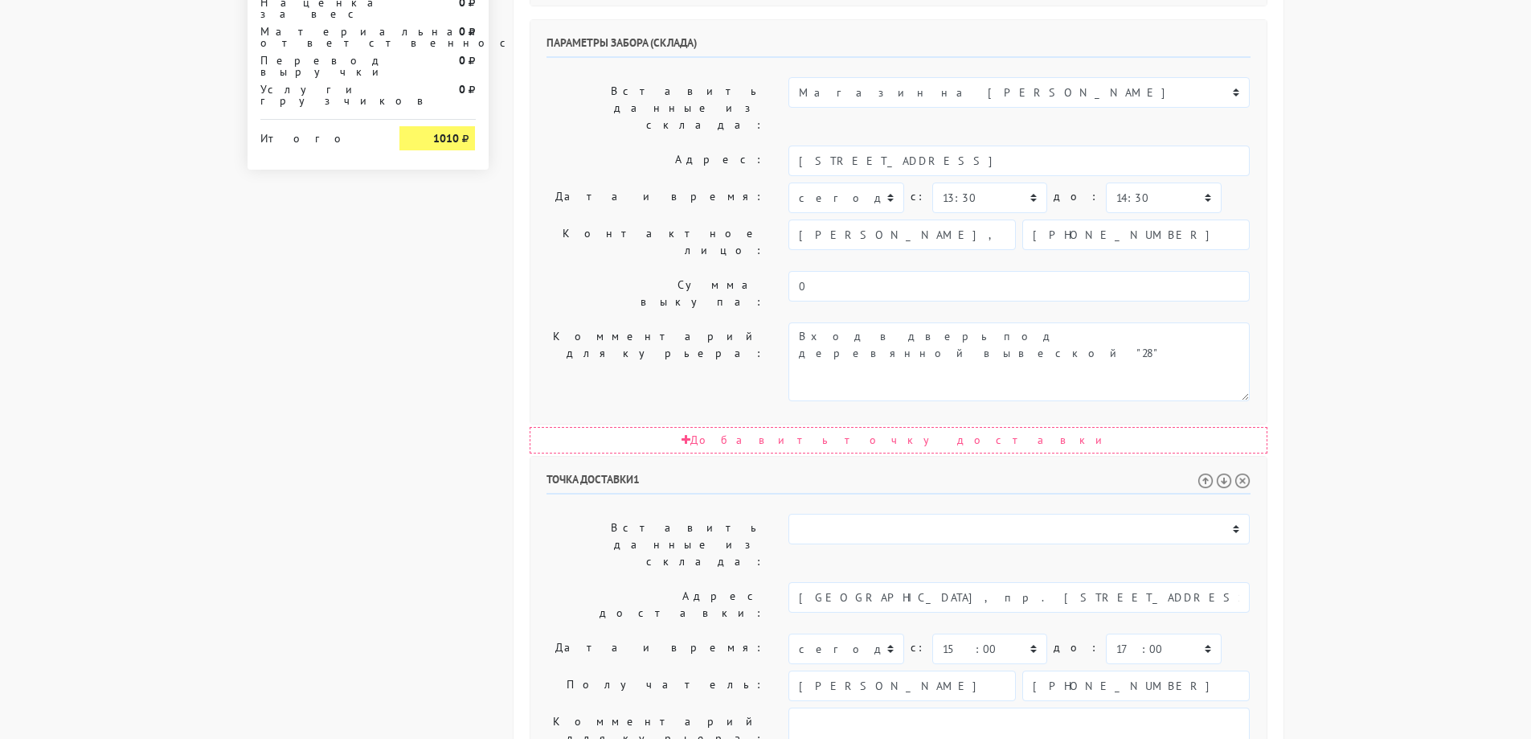
scroll to position [744, 0]
